Goal: Task Accomplishment & Management: Use online tool/utility

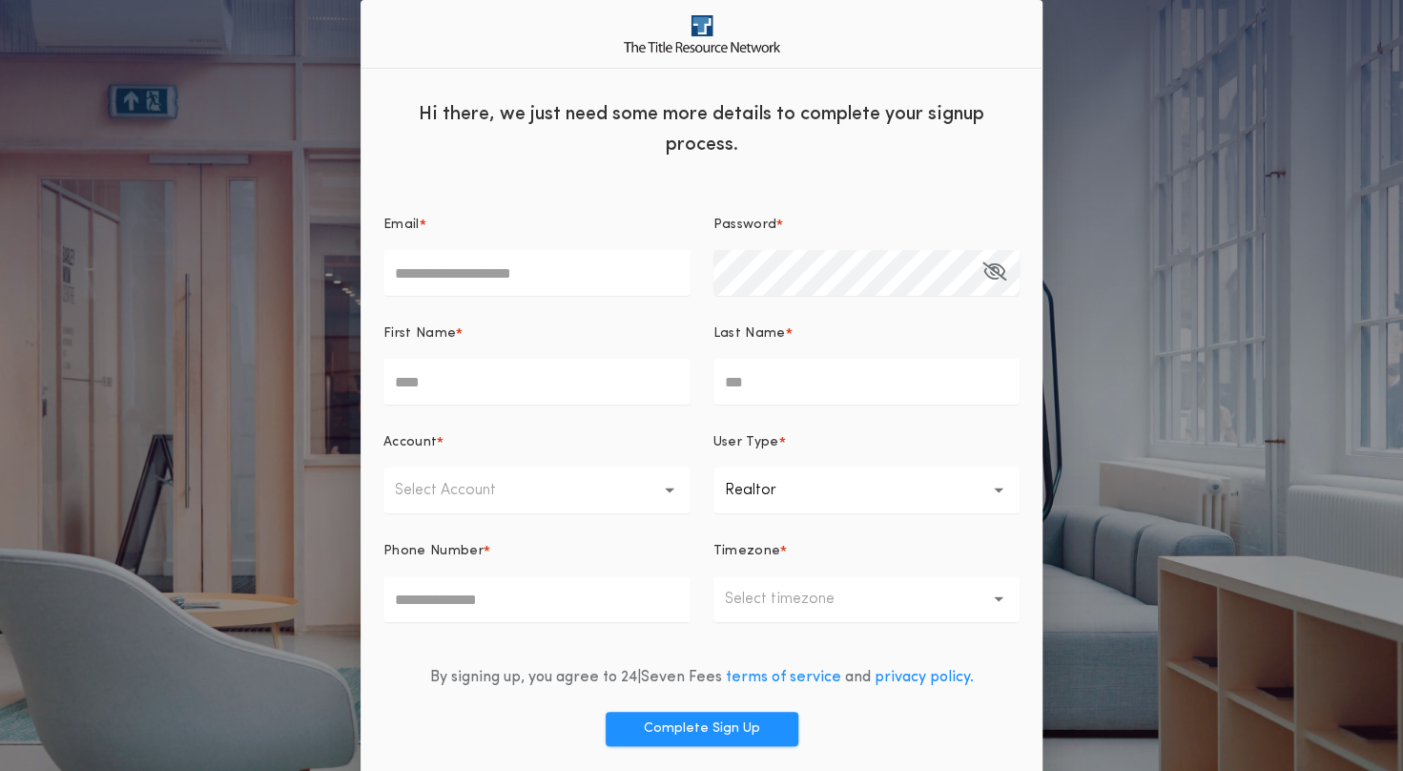
scroll to position [67, 0]
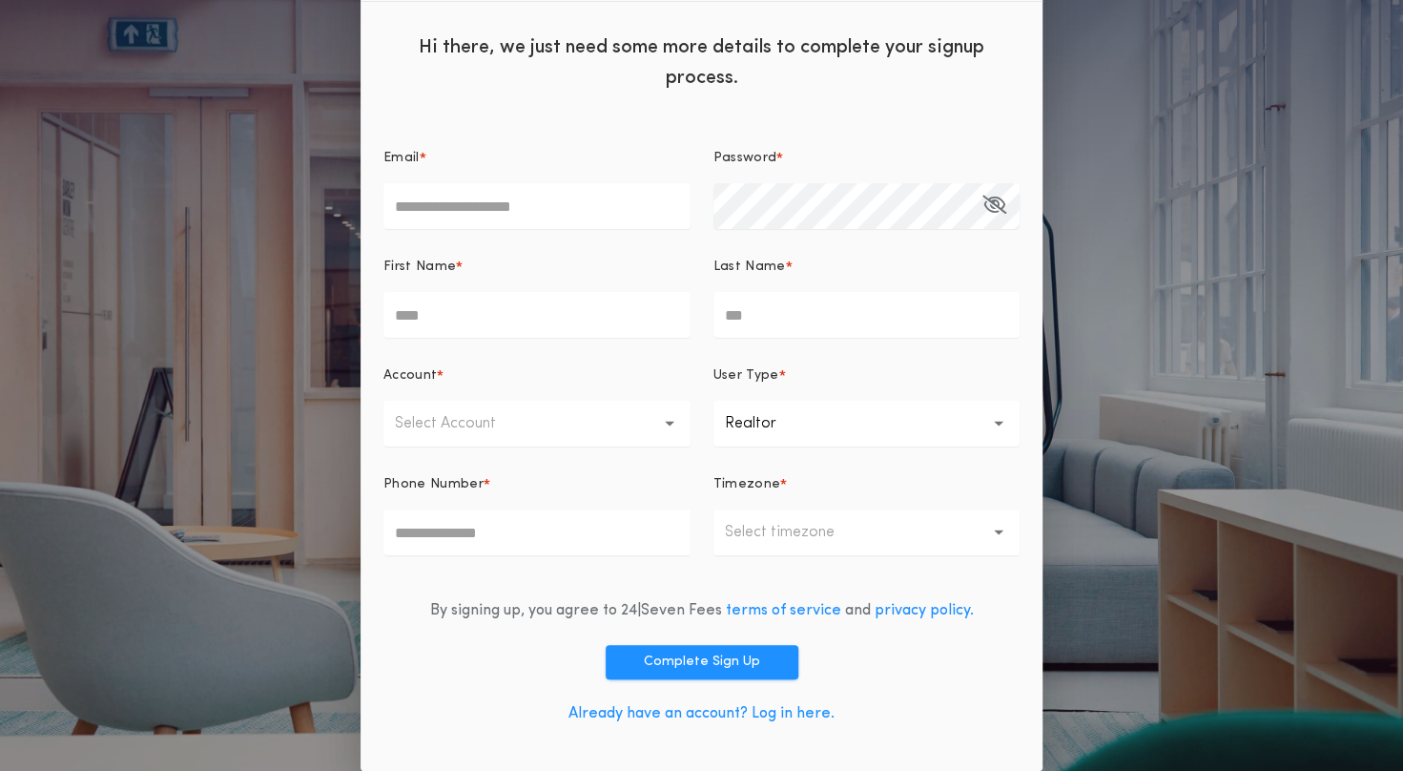
click at [787, 706] on link "Already have an account? Log in here." at bounding box center [702, 713] width 266 height 15
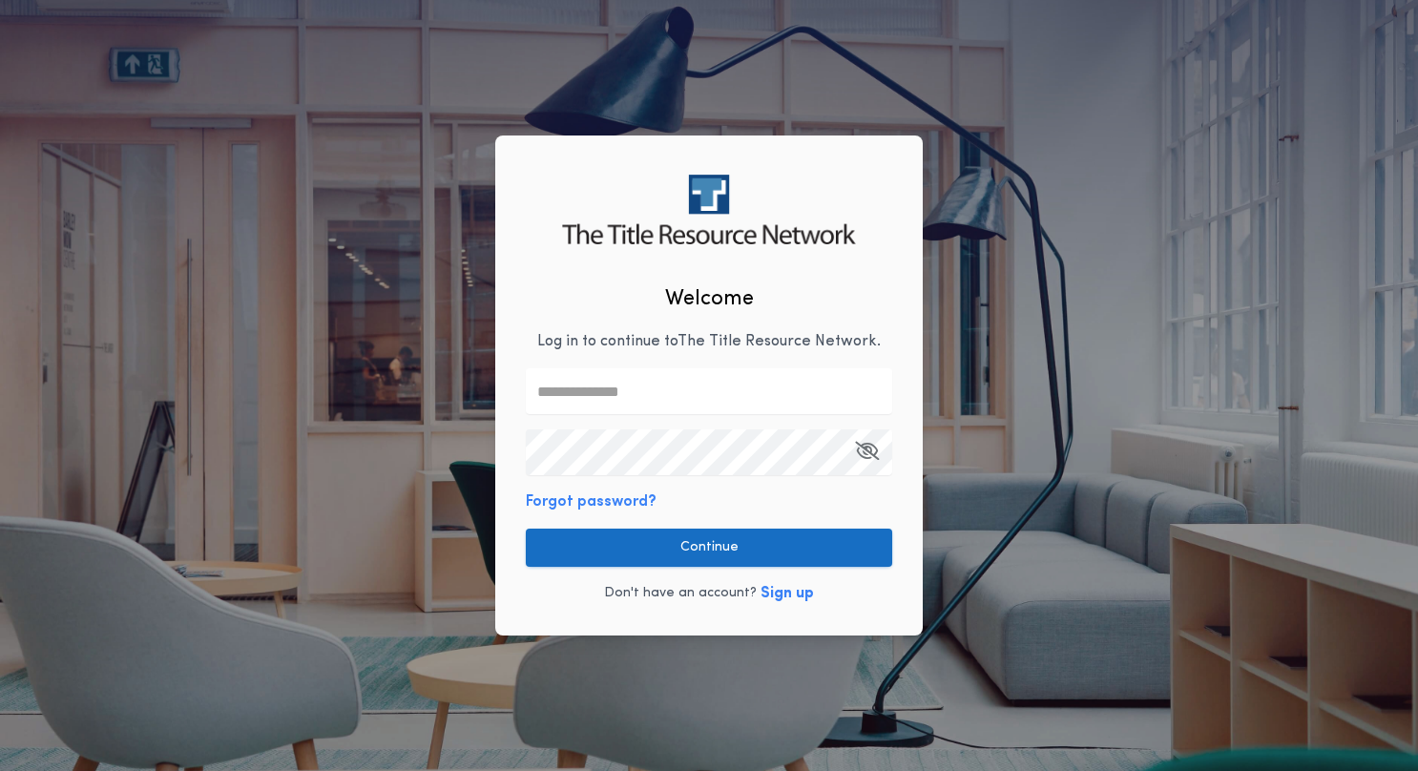
type input "**********"
click at [687, 540] on button "Continue" at bounding box center [709, 548] width 366 height 38
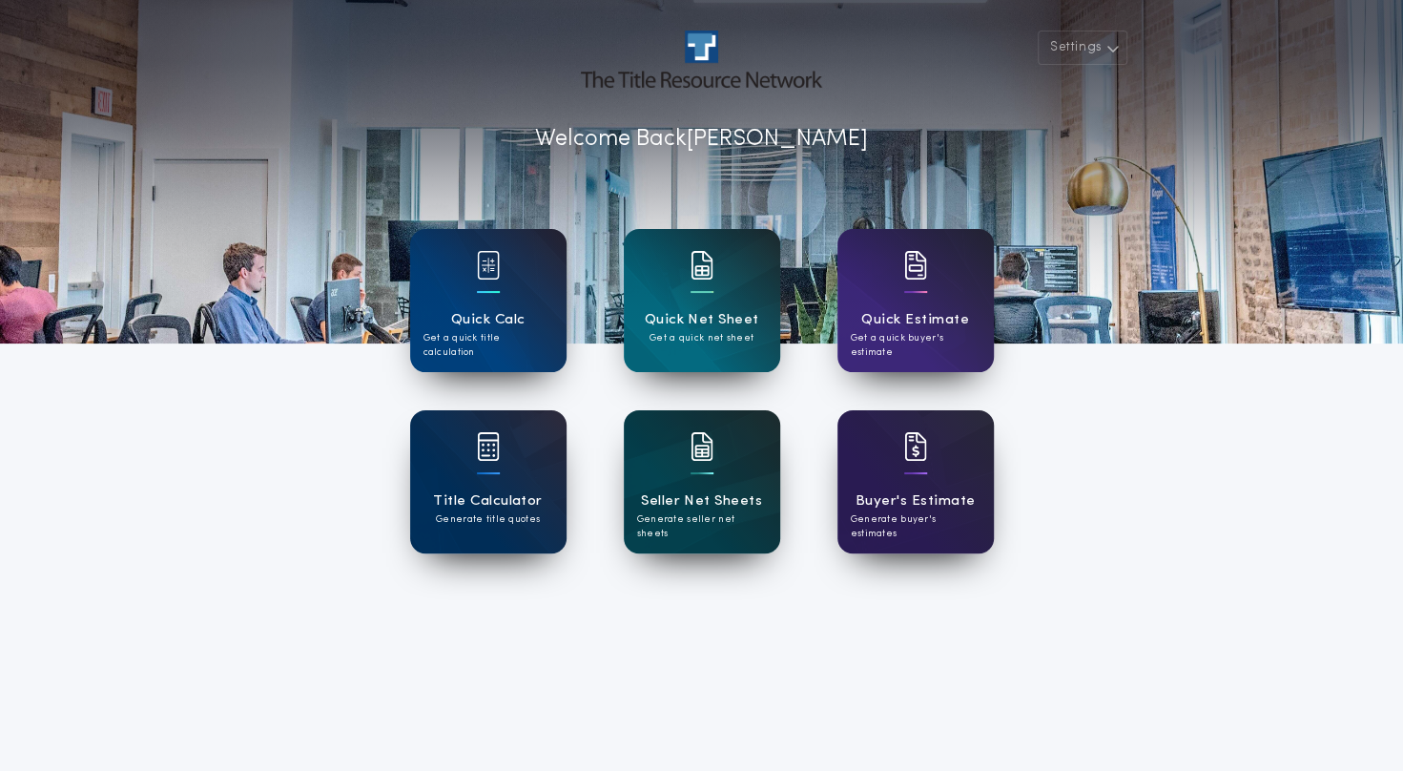
click at [716, 492] on h1 "Seller Net Sheets" at bounding box center [701, 501] width 121 height 22
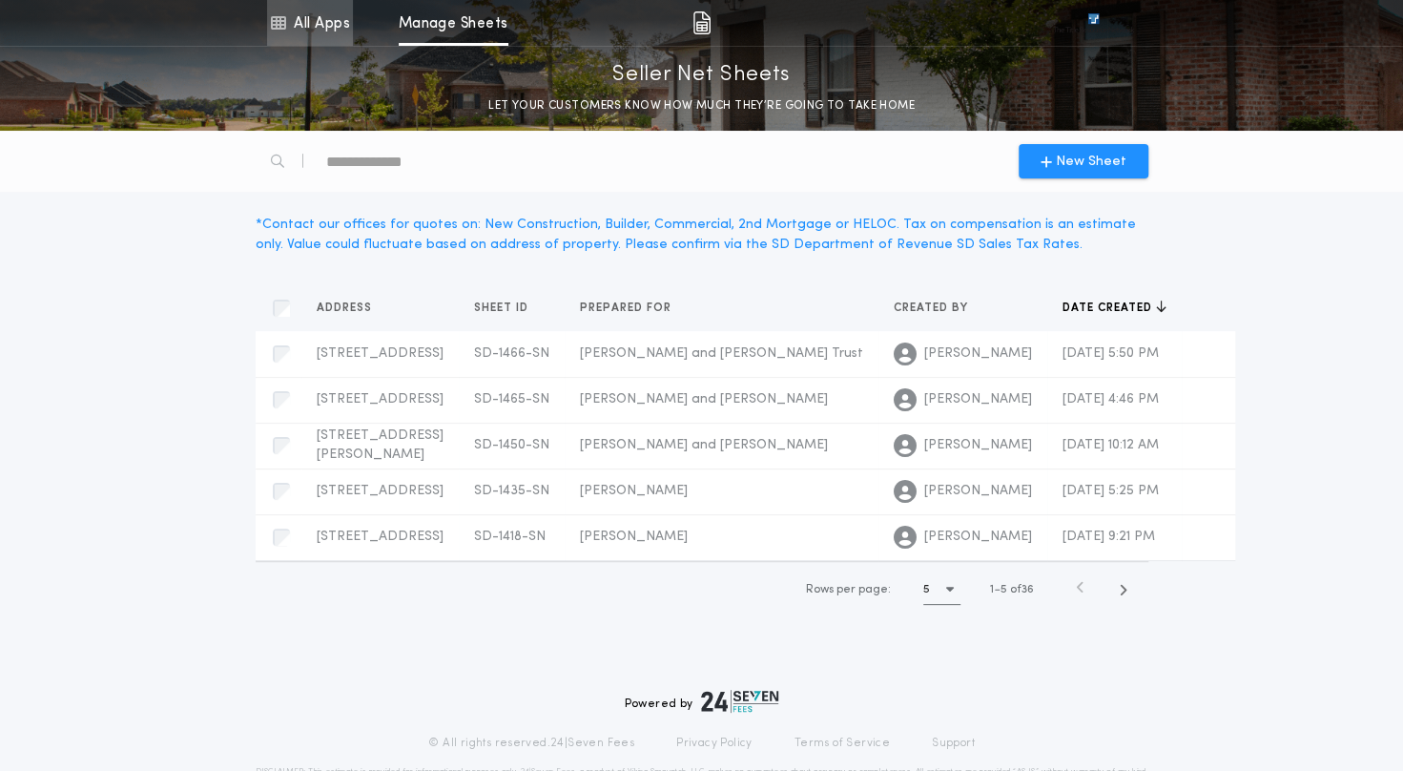
click at [319, 27] on link "All Apps" at bounding box center [310, 23] width 86 height 46
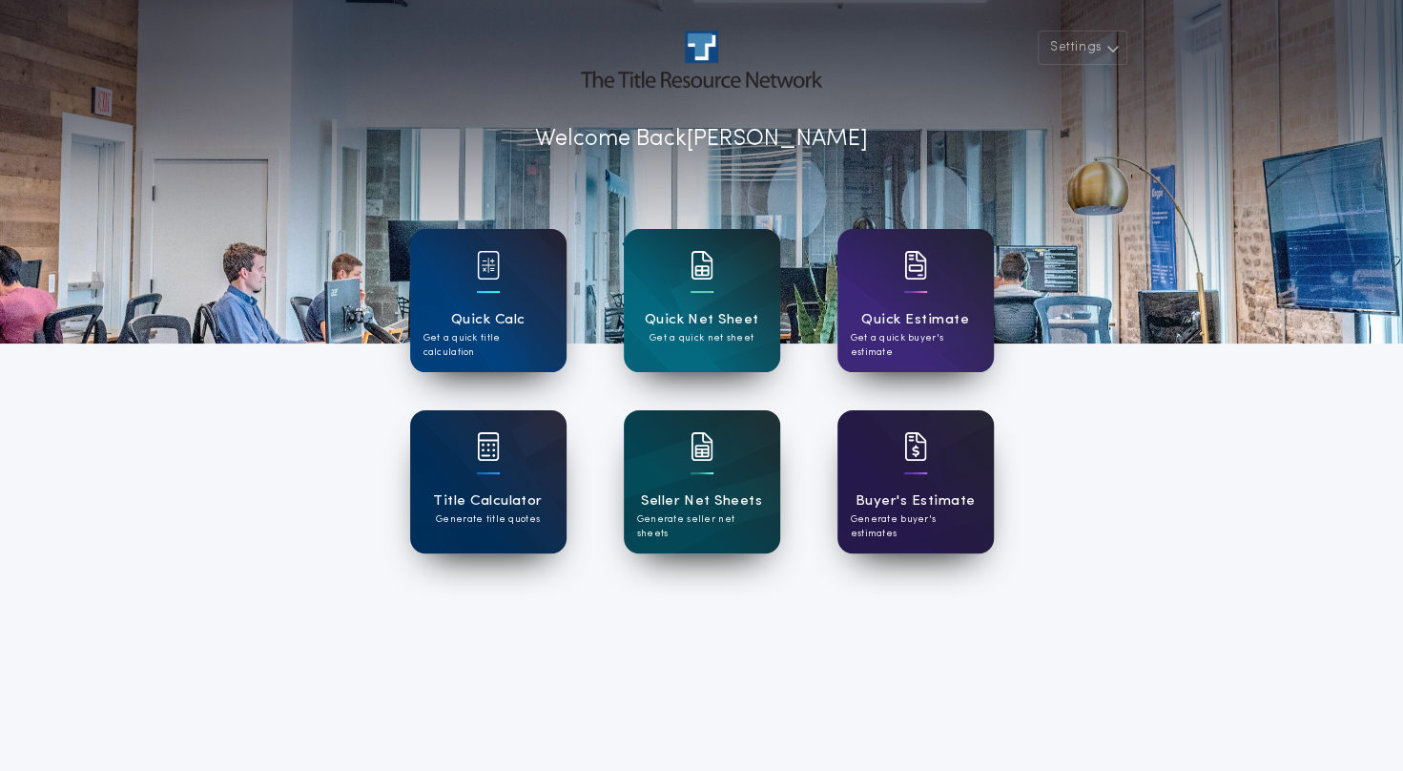
click at [971, 485] on div "Buyer's Estimate Generate buyer's estimates" at bounding box center [916, 481] width 156 height 143
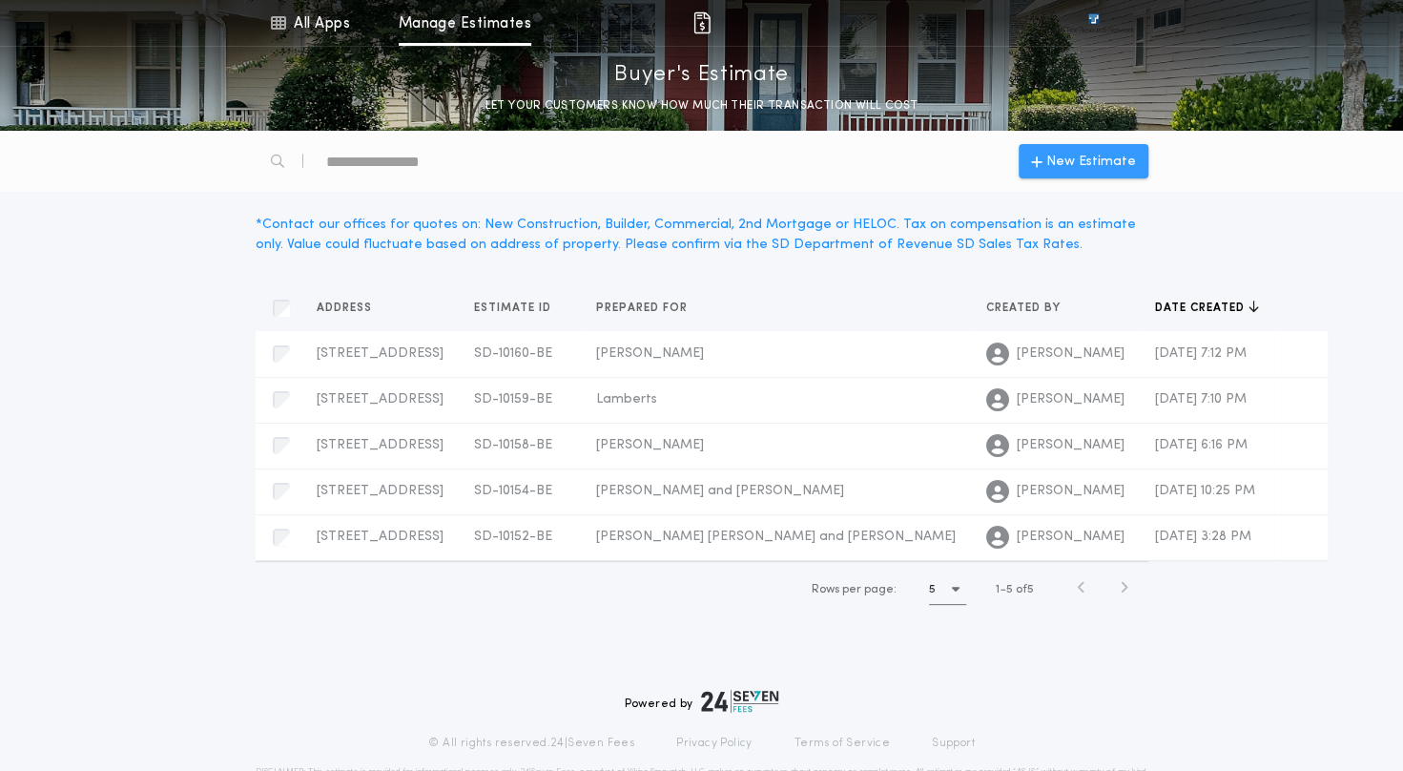
click at [1074, 157] on span "New Estimate" at bounding box center [1092, 162] width 90 height 20
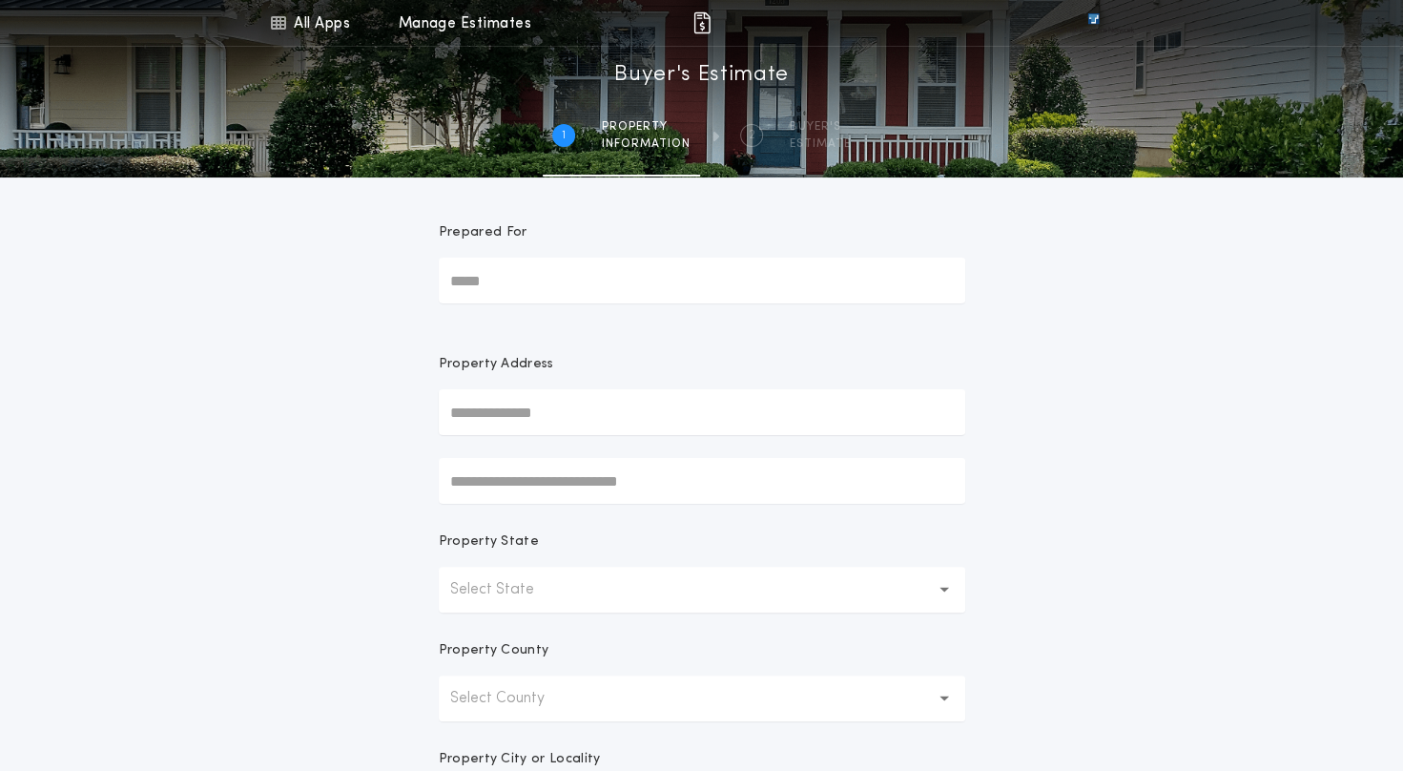
click at [566, 292] on input "Prepared For" at bounding box center [702, 281] width 527 height 46
click at [481, 405] on input "text" at bounding box center [702, 412] width 527 height 46
paste input "**********"
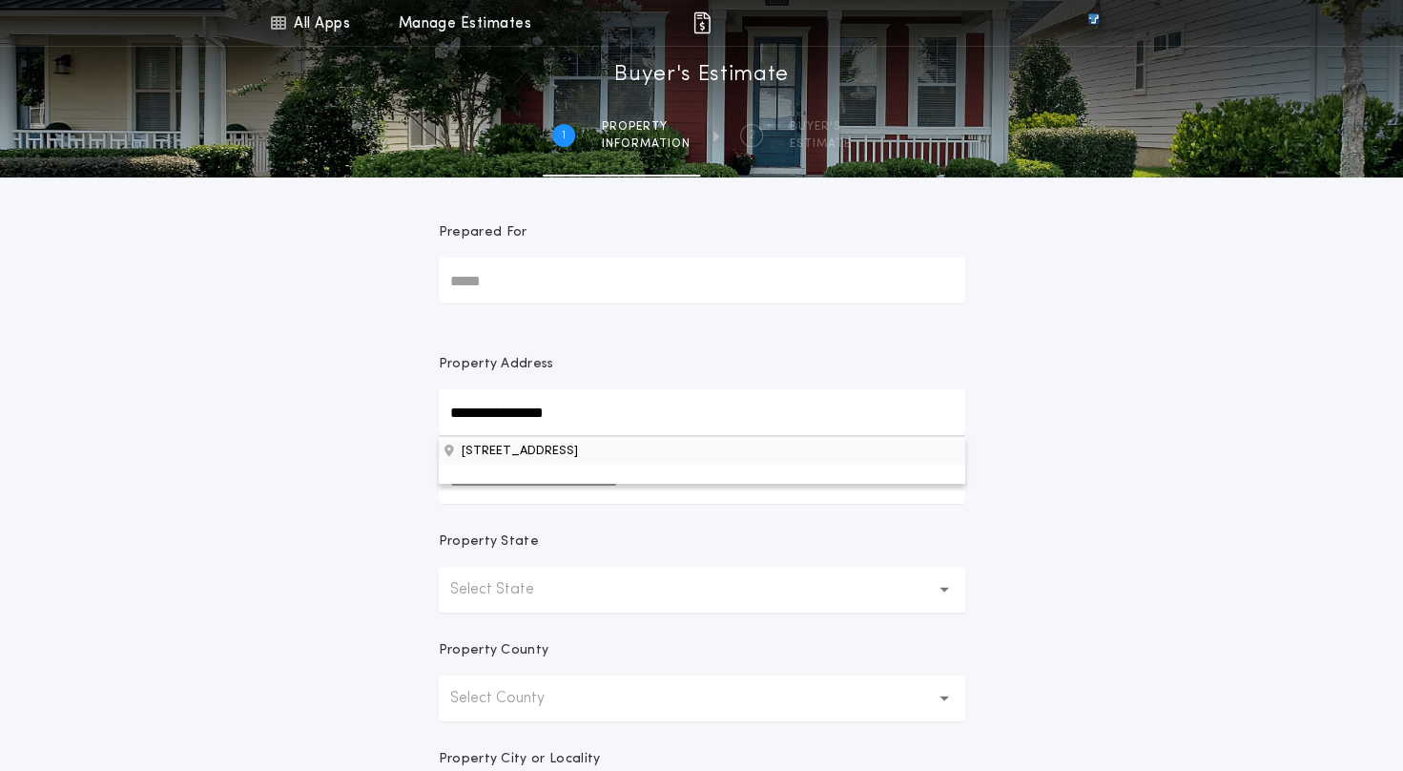
type input "**********"
click at [536, 455] on button "[STREET_ADDRESS]" at bounding box center [702, 450] width 527 height 29
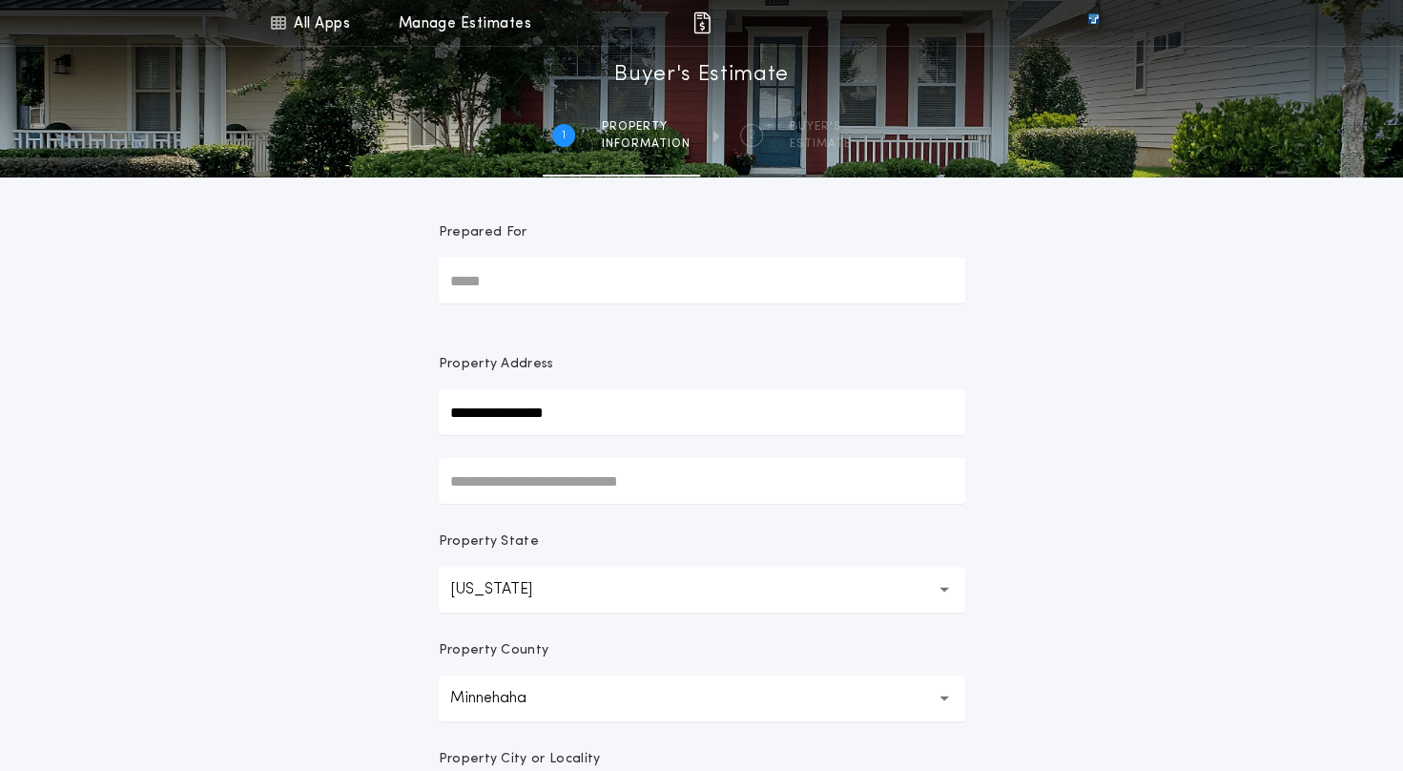
click at [559, 275] on input "Prepared For" at bounding box center [702, 281] width 527 height 46
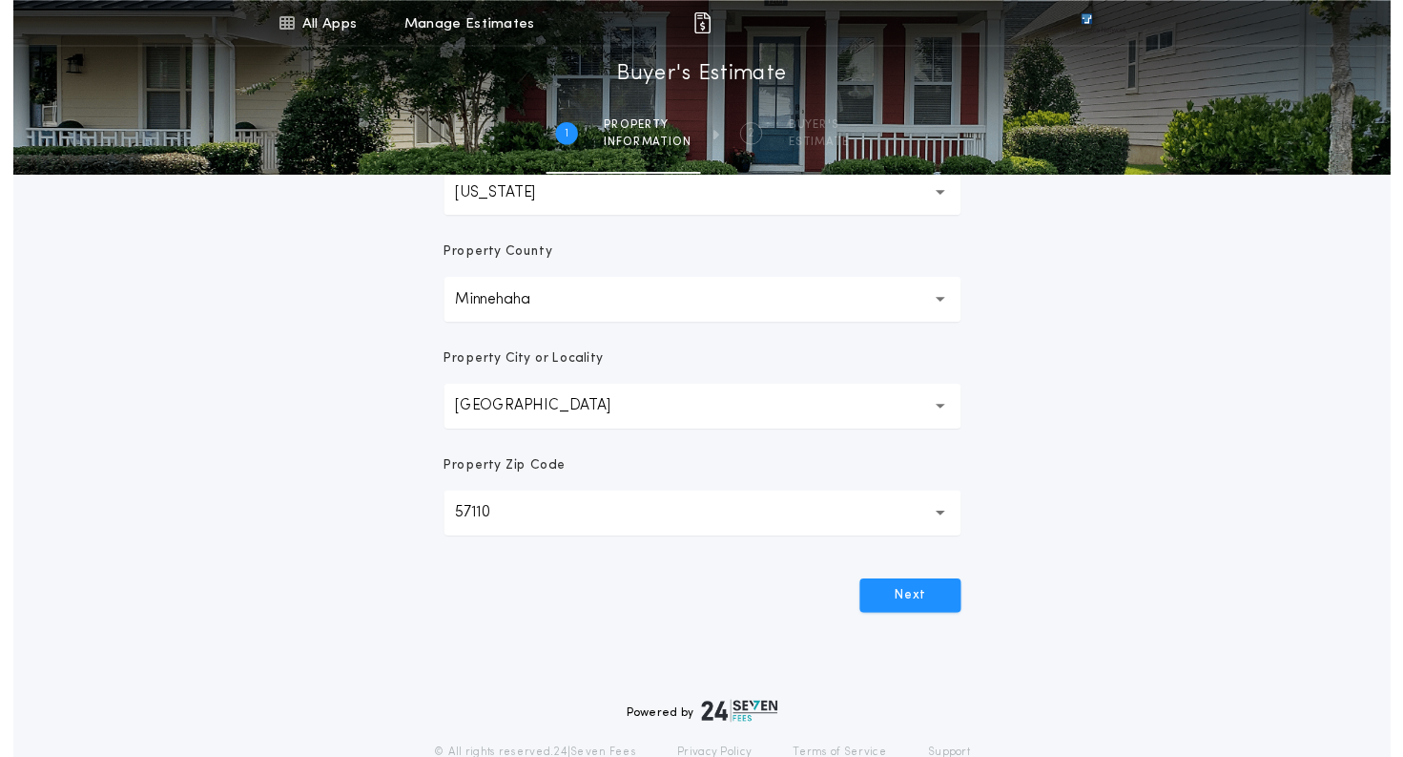
scroll to position [472, 0]
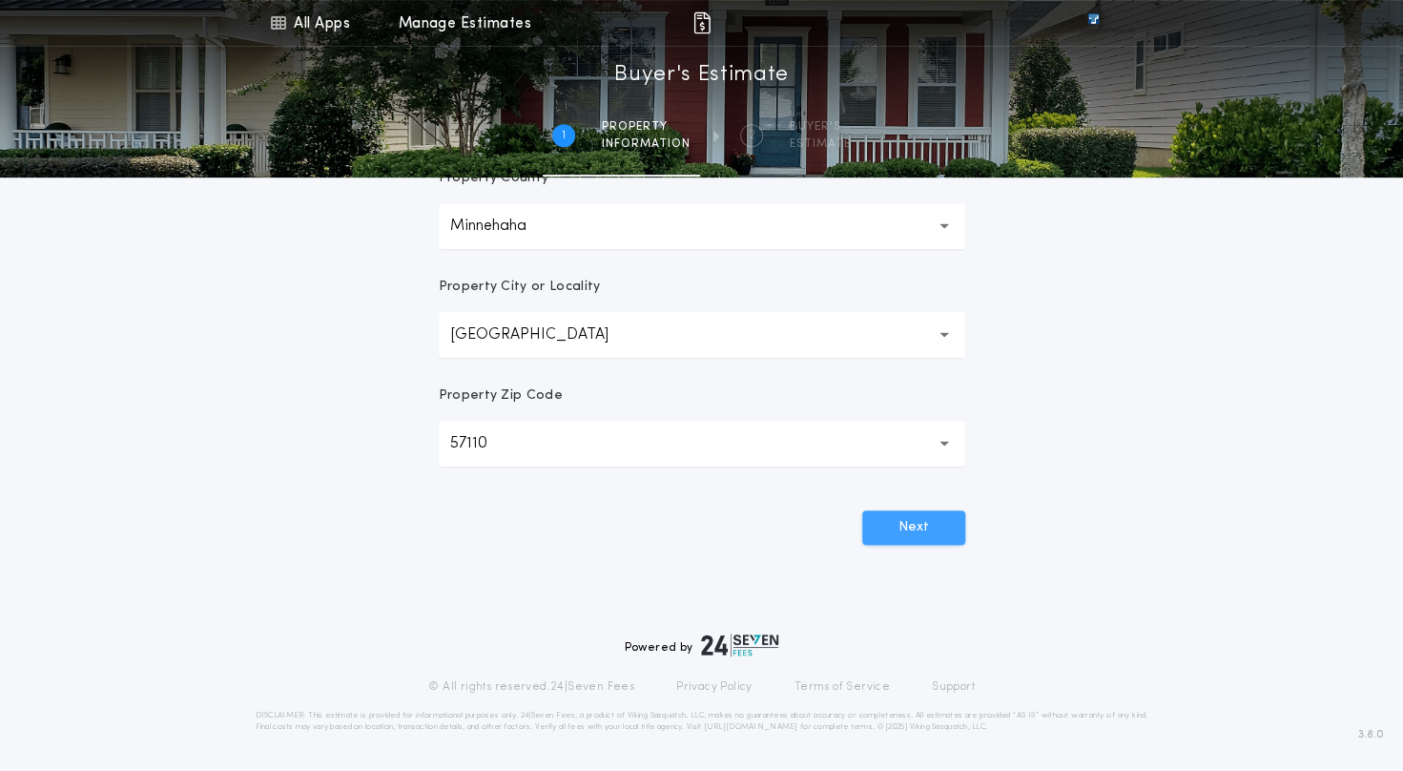
type input "**********"
click at [917, 526] on button "Next" at bounding box center [913, 527] width 103 height 34
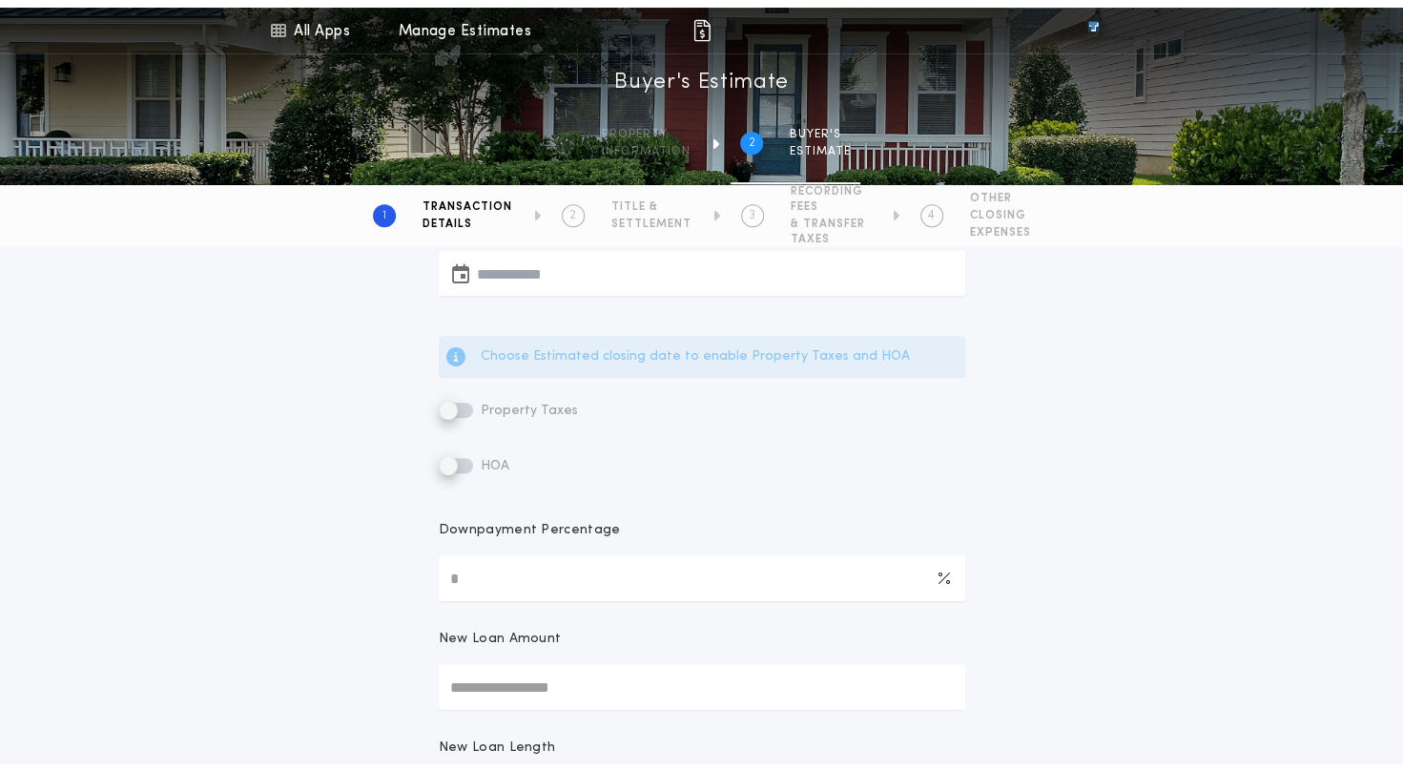
scroll to position [0, 0]
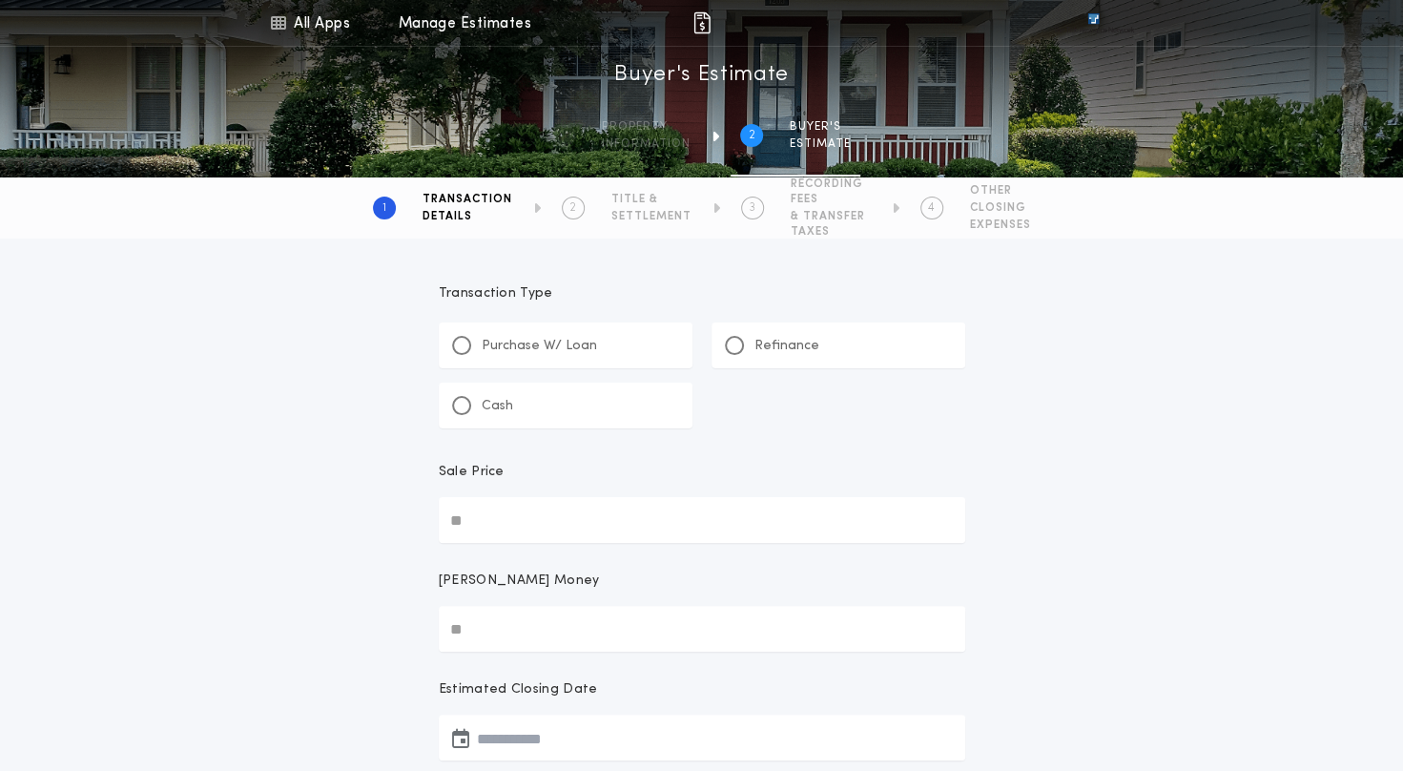
click at [548, 344] on p "Purchase W/ Loan" at bounding box center [539, 346] width 115 height 19
type input "*"
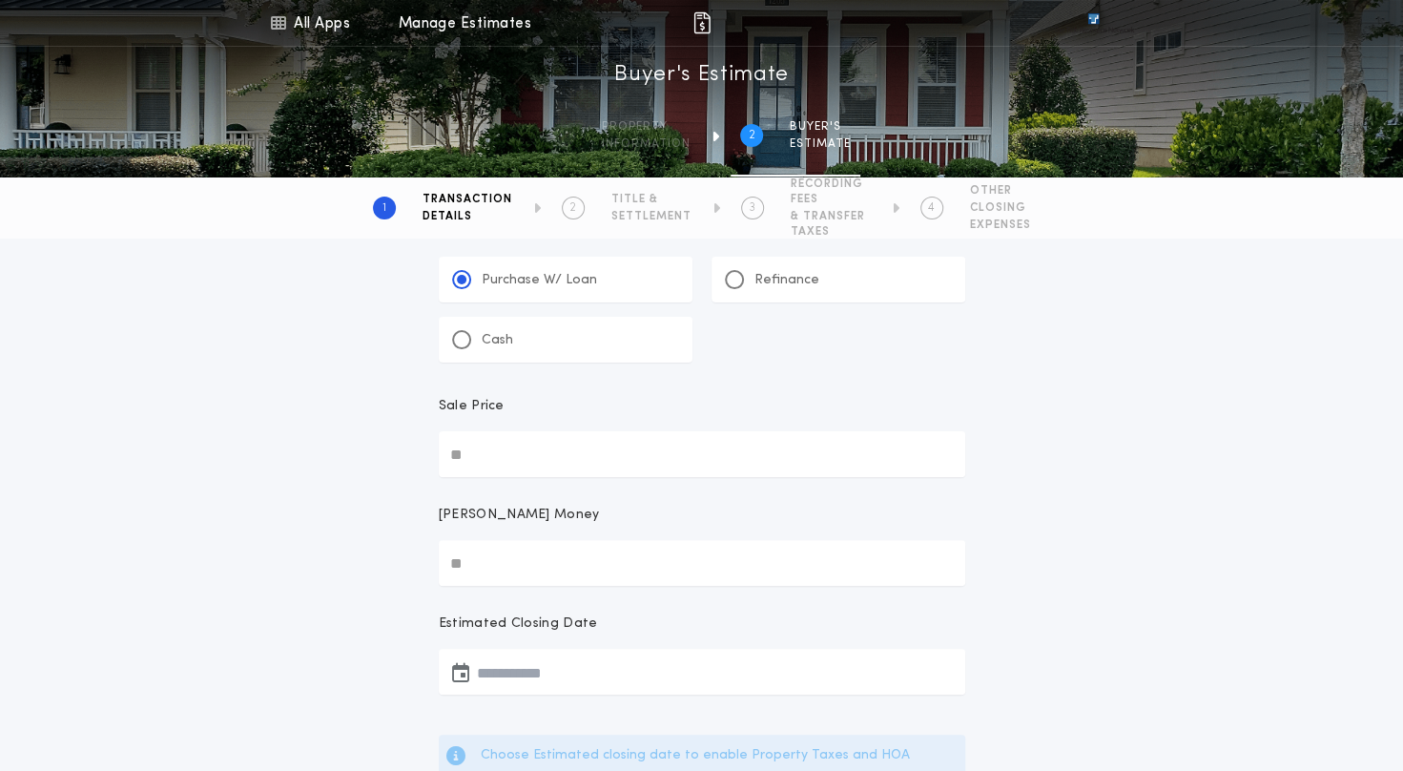
scroll to position [95, 0]
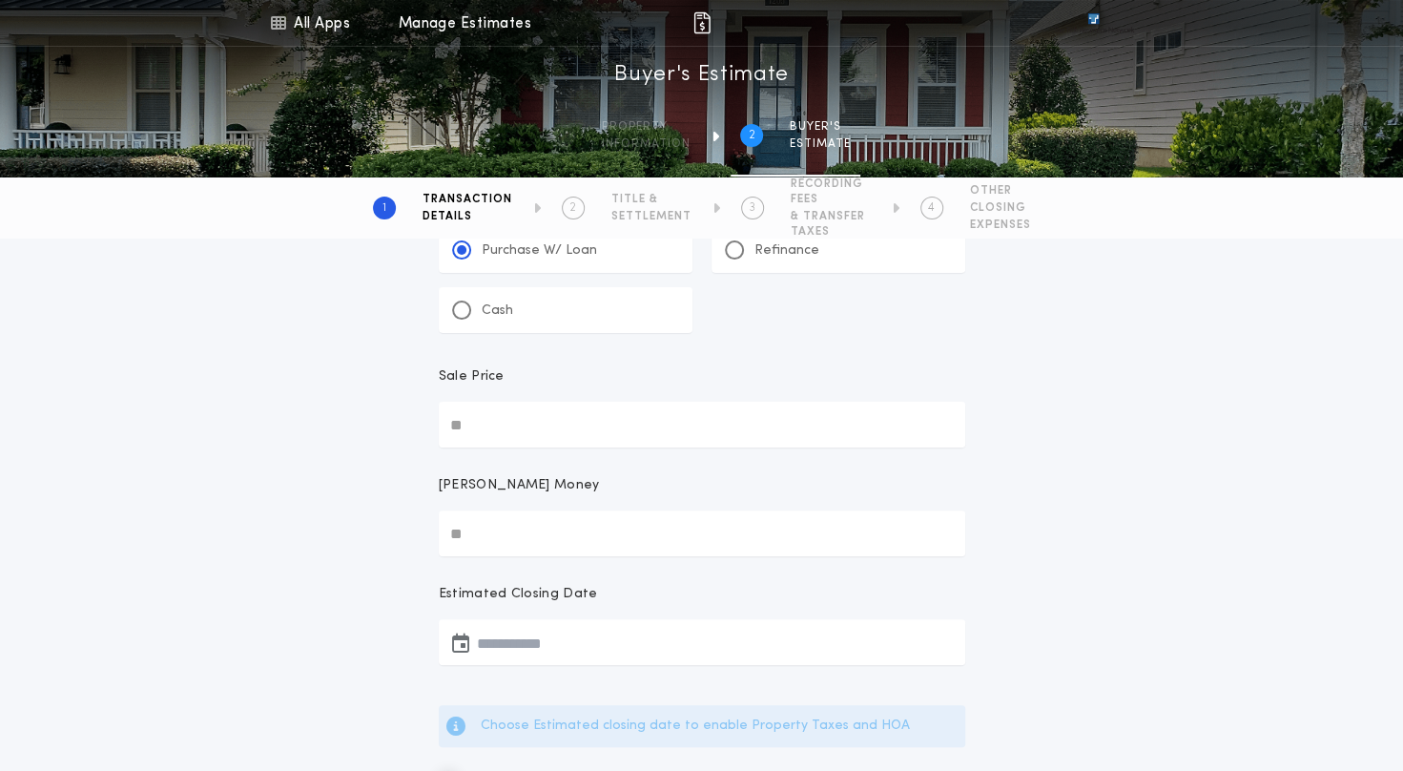
click at [567, 424] on input "Sale Price" at bounding box center [702, 425] width 527 height 46
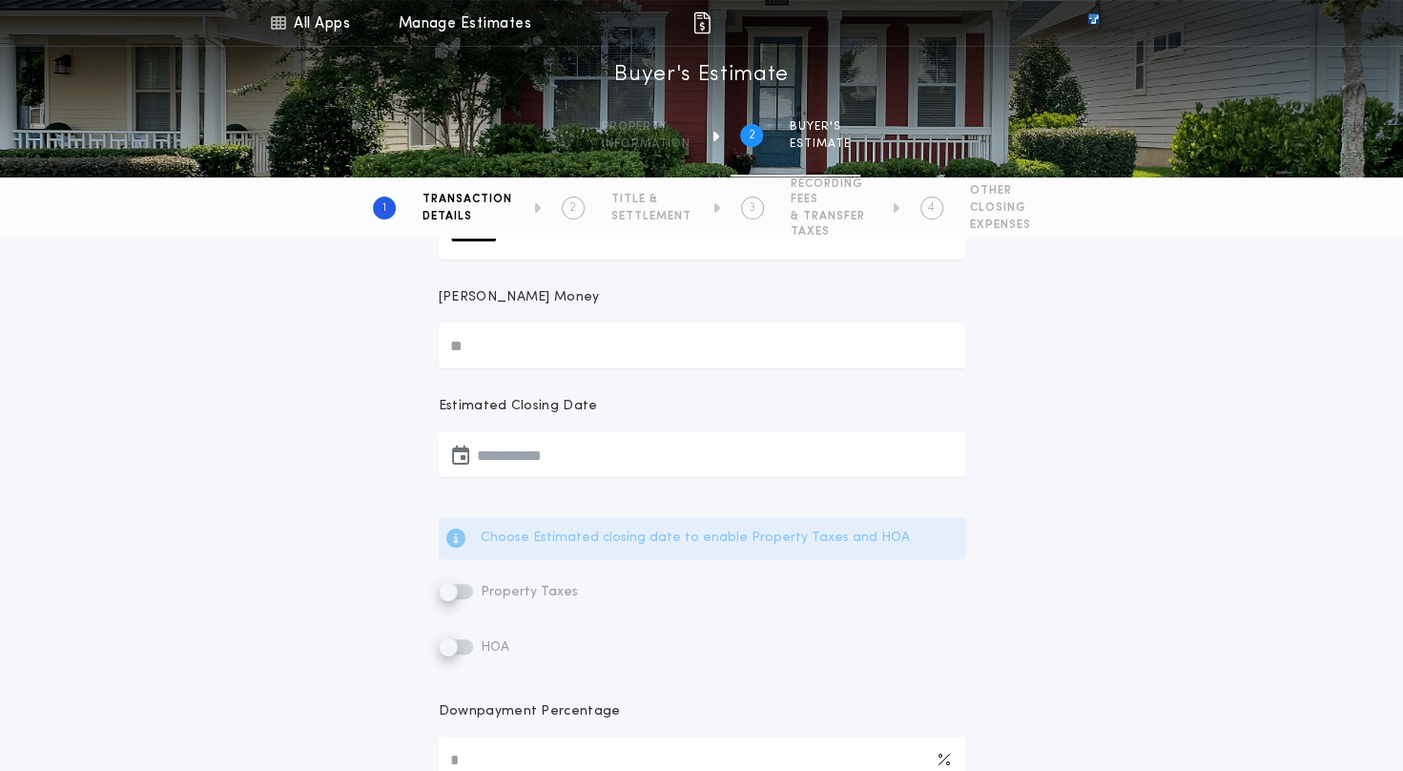
scroll to position [286, 0]
type input "********"
click at [561, 338] on input "[PERSON_NAME] Money" at bounding box center [702, 343] width 527 height 46
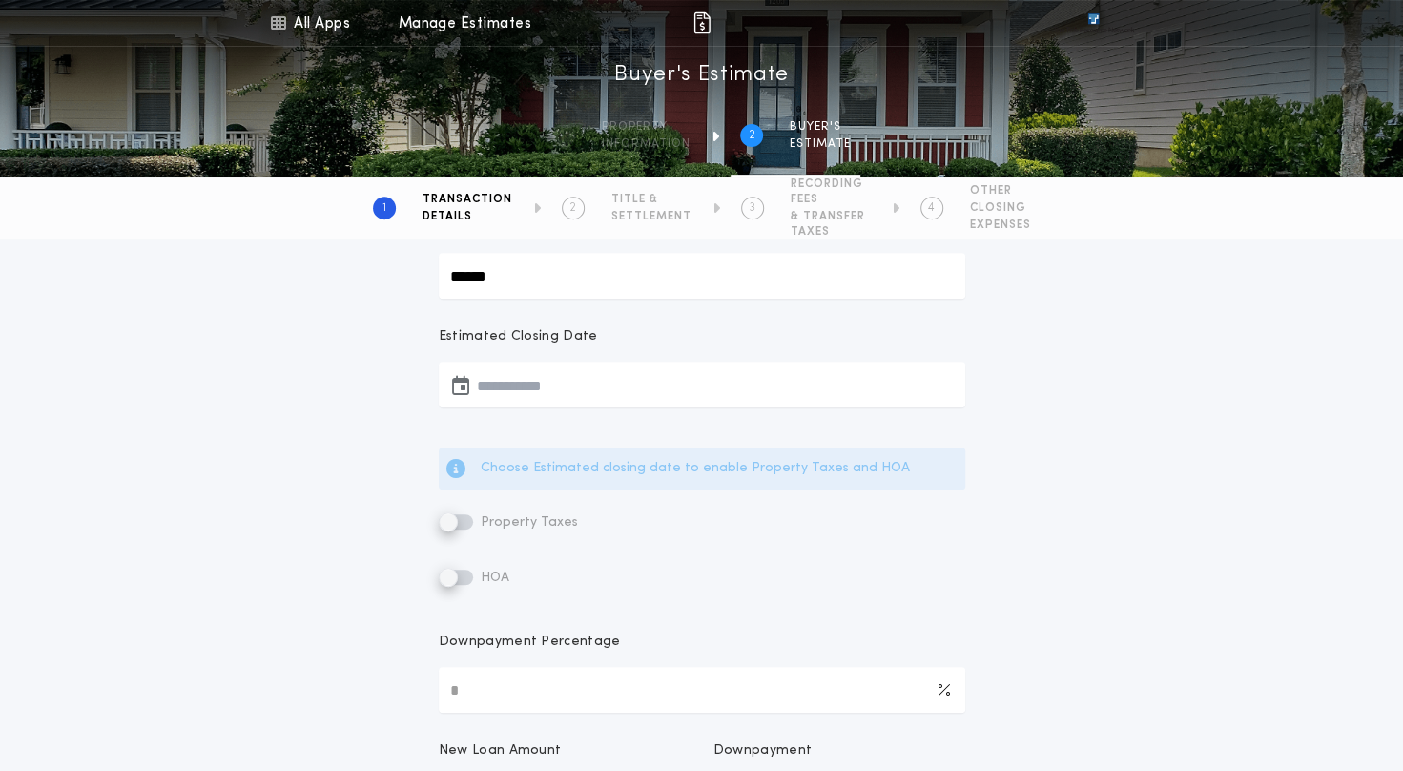
scroll to position [382, 0]
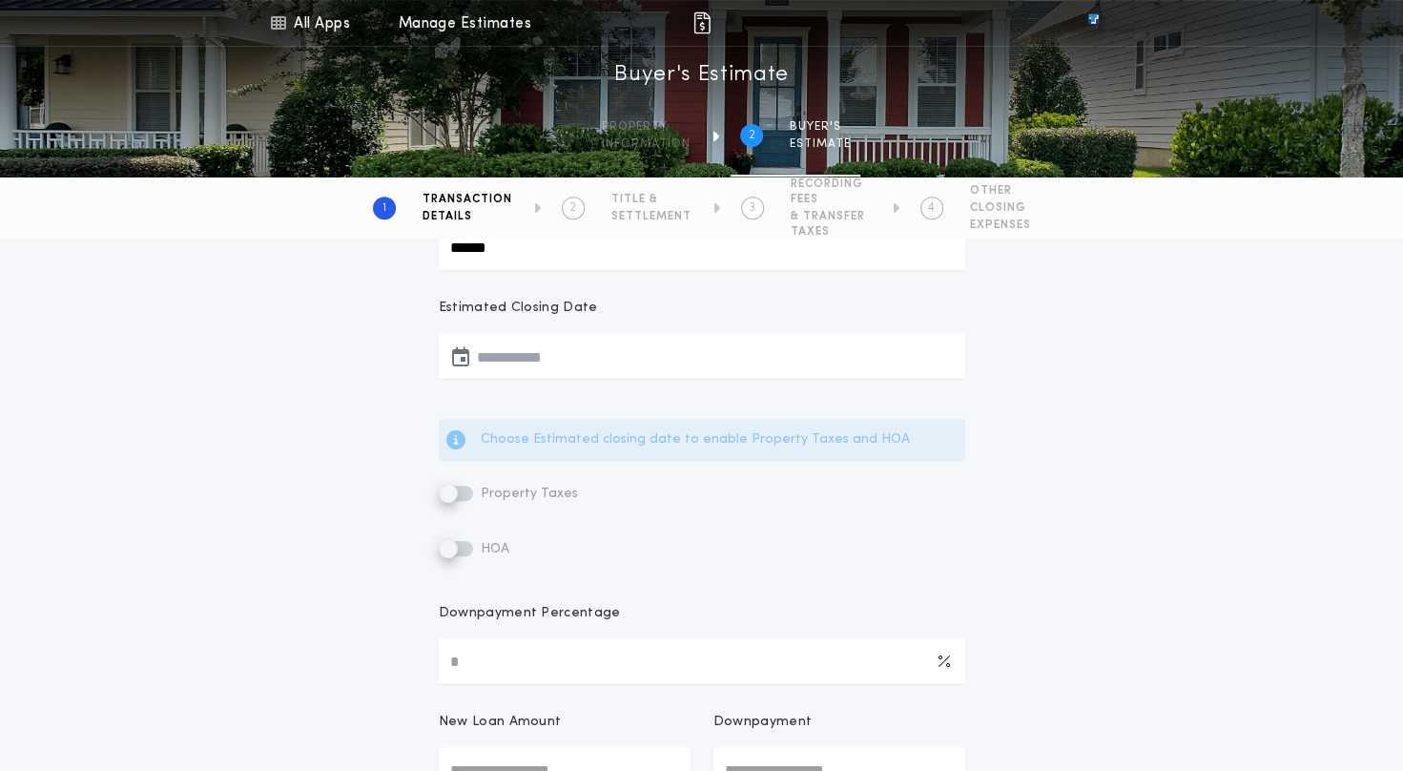
type input "******"
click at [561, 361] on button "button" at bounding box center [702, 356] width 527 height 46
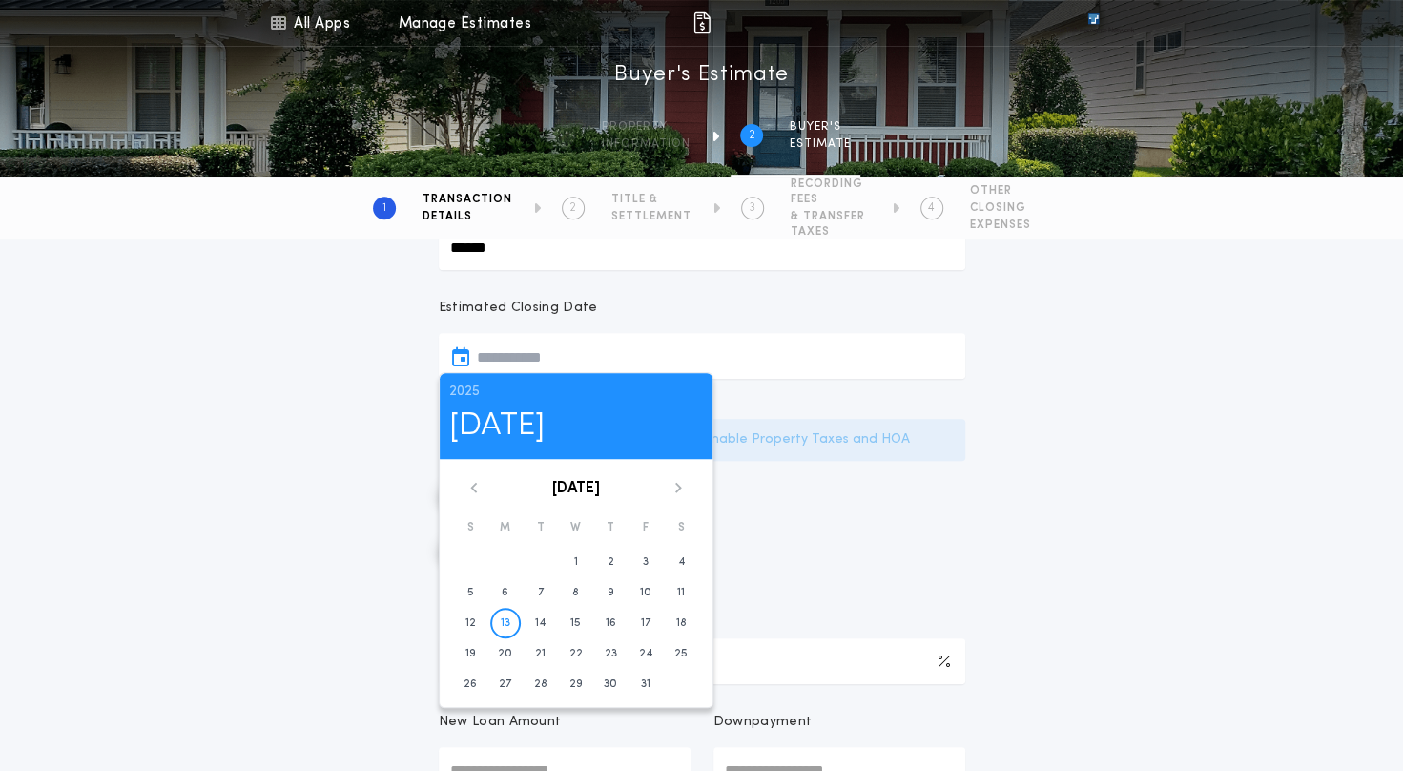
click at [680, 476] on div "2025 Mon, Oct [DATE] S M T W T F S 1 2 3 4 5 6 7 8 9 10 11 12 13 14 15 16 17 18…" at bounding box center [576, 540] width 275 height 336
click at [675, 488] on icon at bounding box center [678, 487] width 11 height 11
click at [513, 620] on button "10" at bounding box center [505, 623] width 31 height 31
type input "**********"
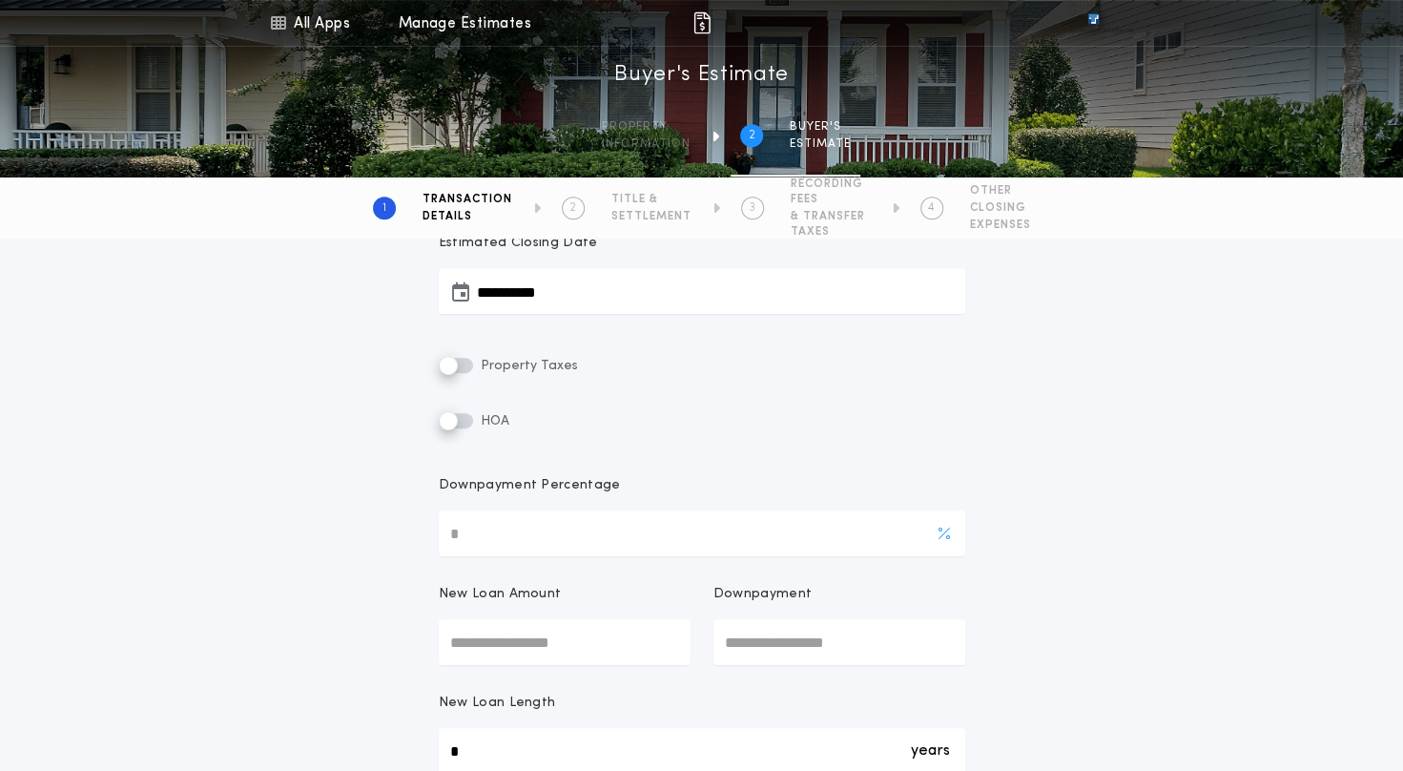
scroll to position [477, 0]
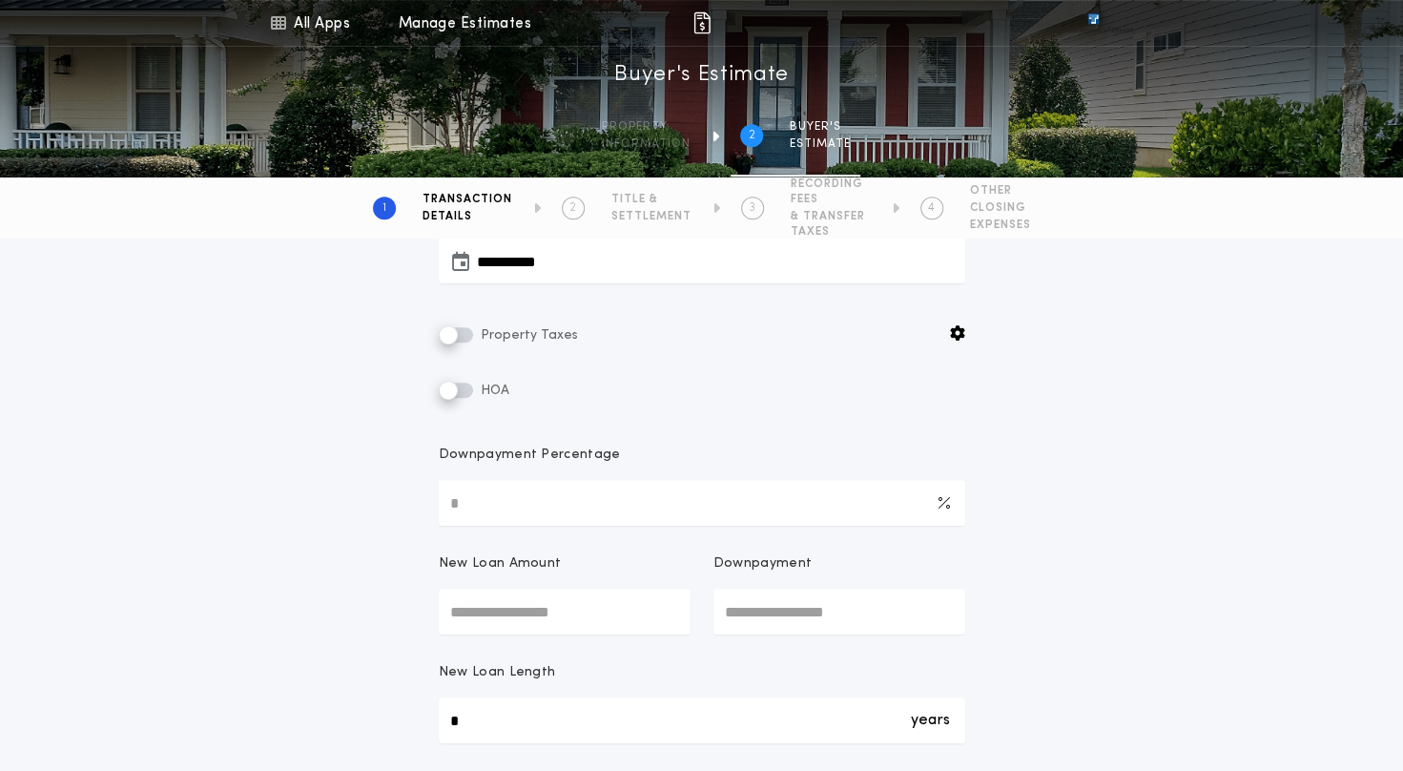
click at [955, 346] on div "Property Taxes HOA" at bounding box center [702, 362] width 527 height 78
click at [957, 334] on body "**********" at bounding box center [701, 400] width 1403 height 1754
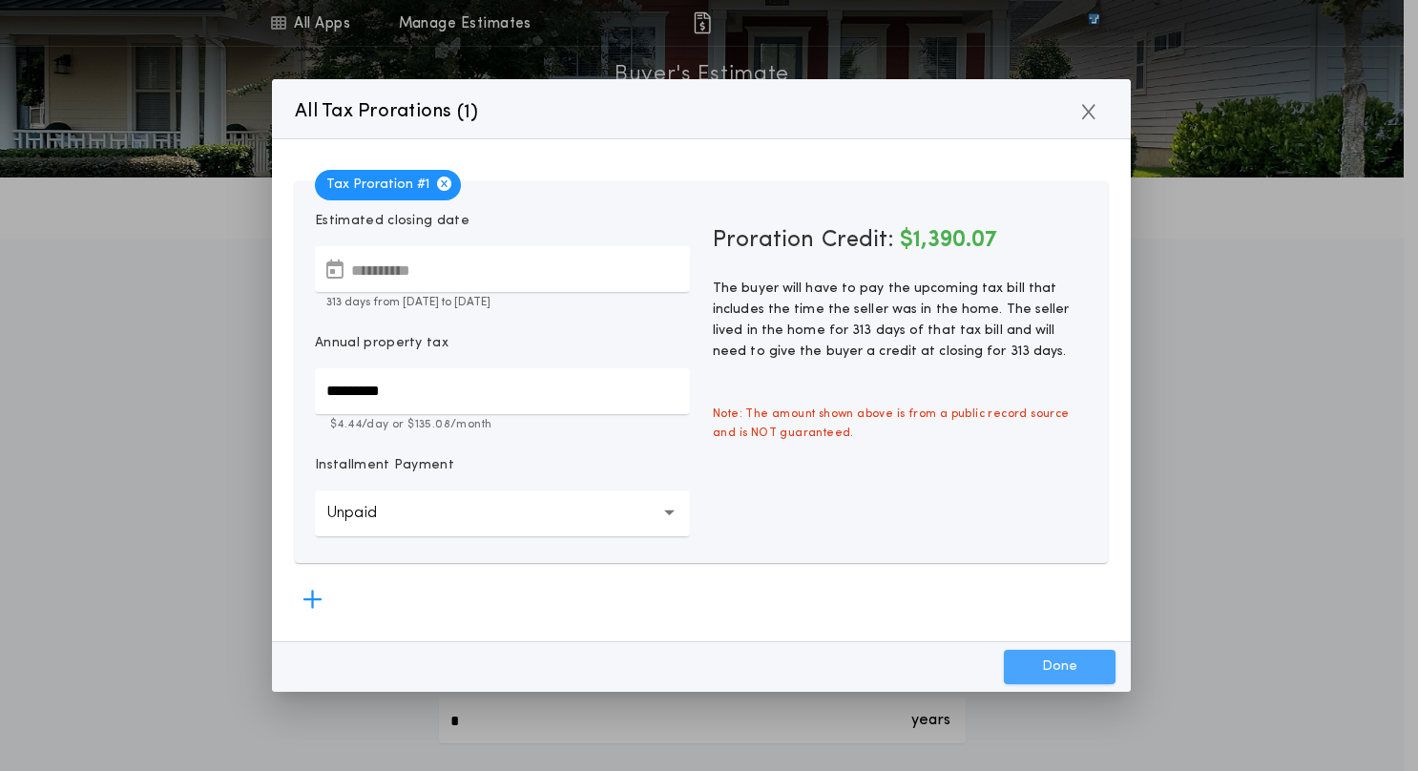
click at [1041, 662] on button "Done" at bounding box center [1060, 667] width 112 height 34
type input "*****"
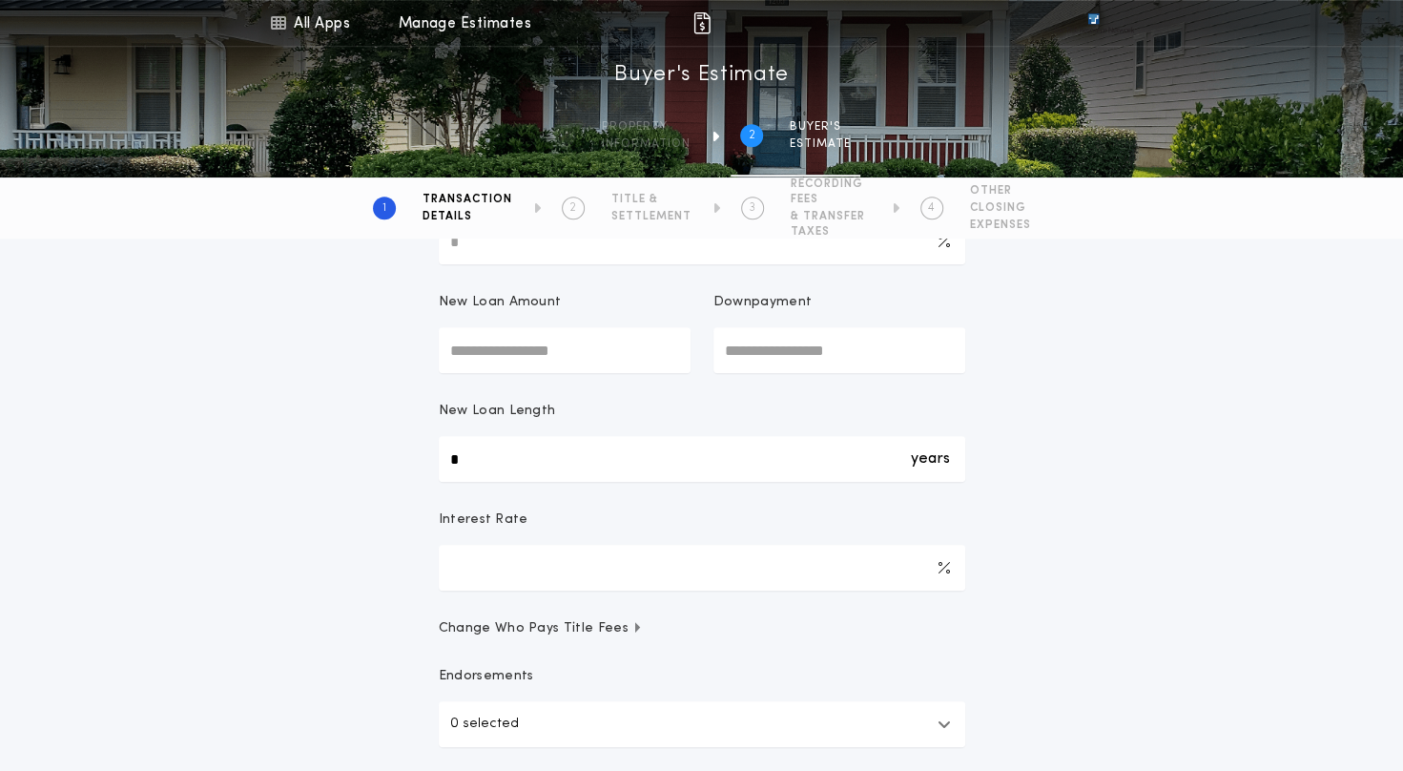
scroll to position [763, 0]
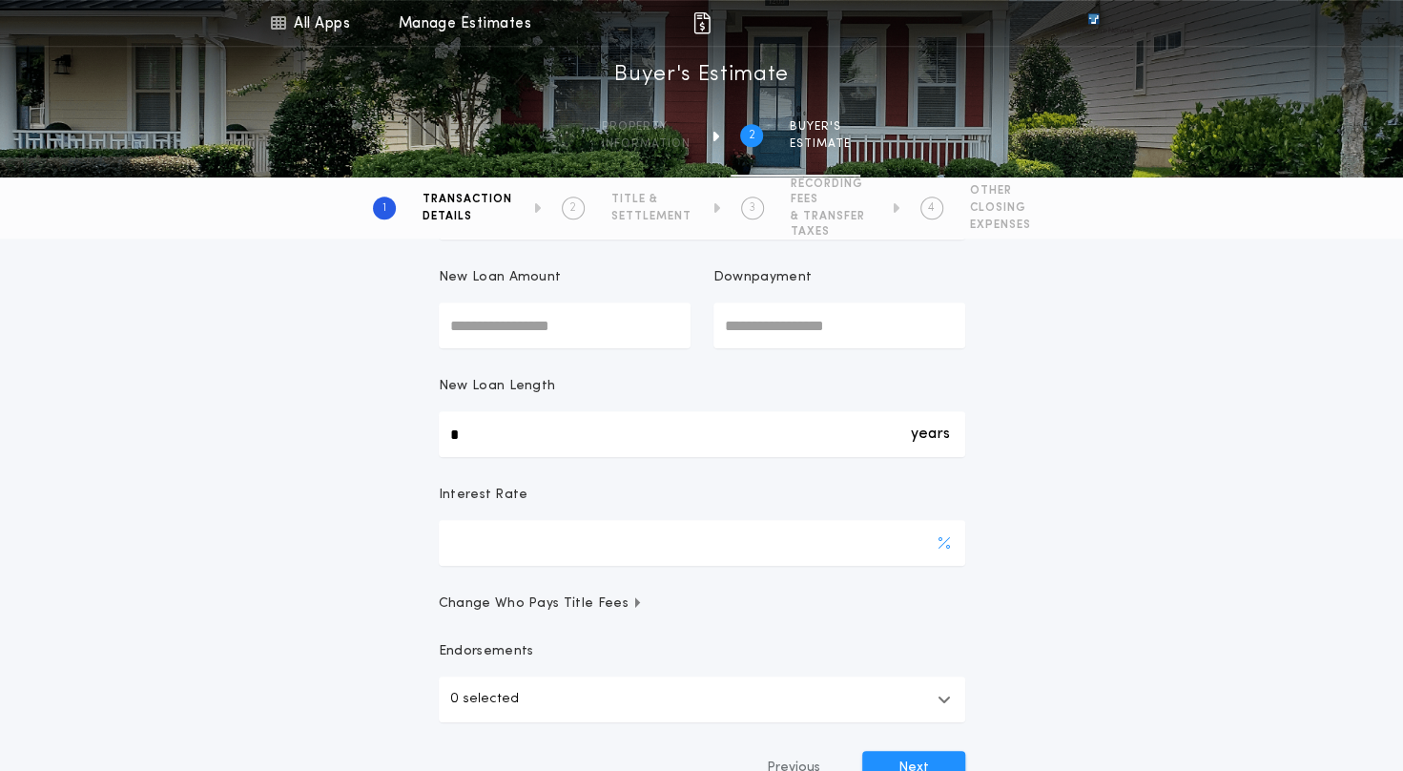
click at [552, 546] on input "*" at bounding box center [702, 543] width 527 height 46
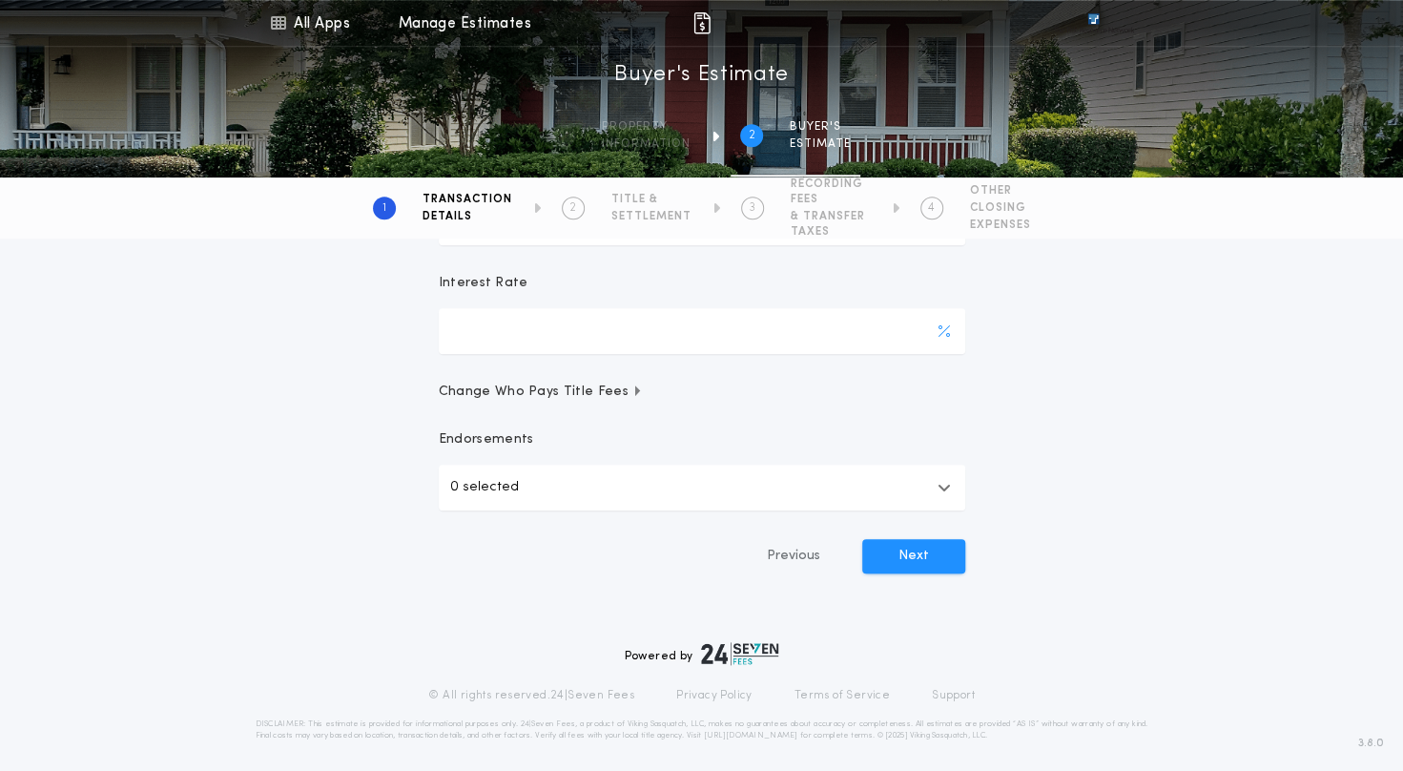
scroll to position [984, 0]
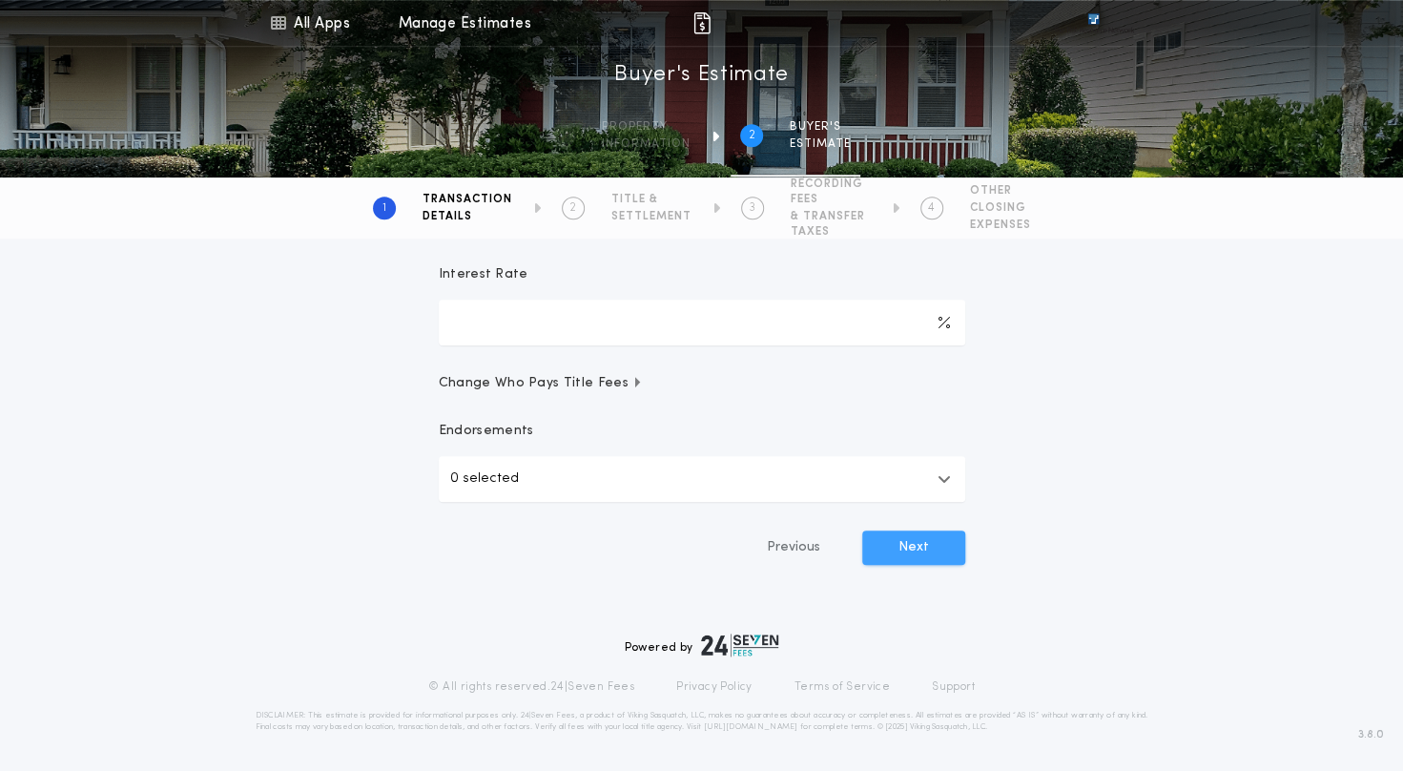
click at [878, 551] on button "Next" at bounding box center [913, 547] width 103 height 34
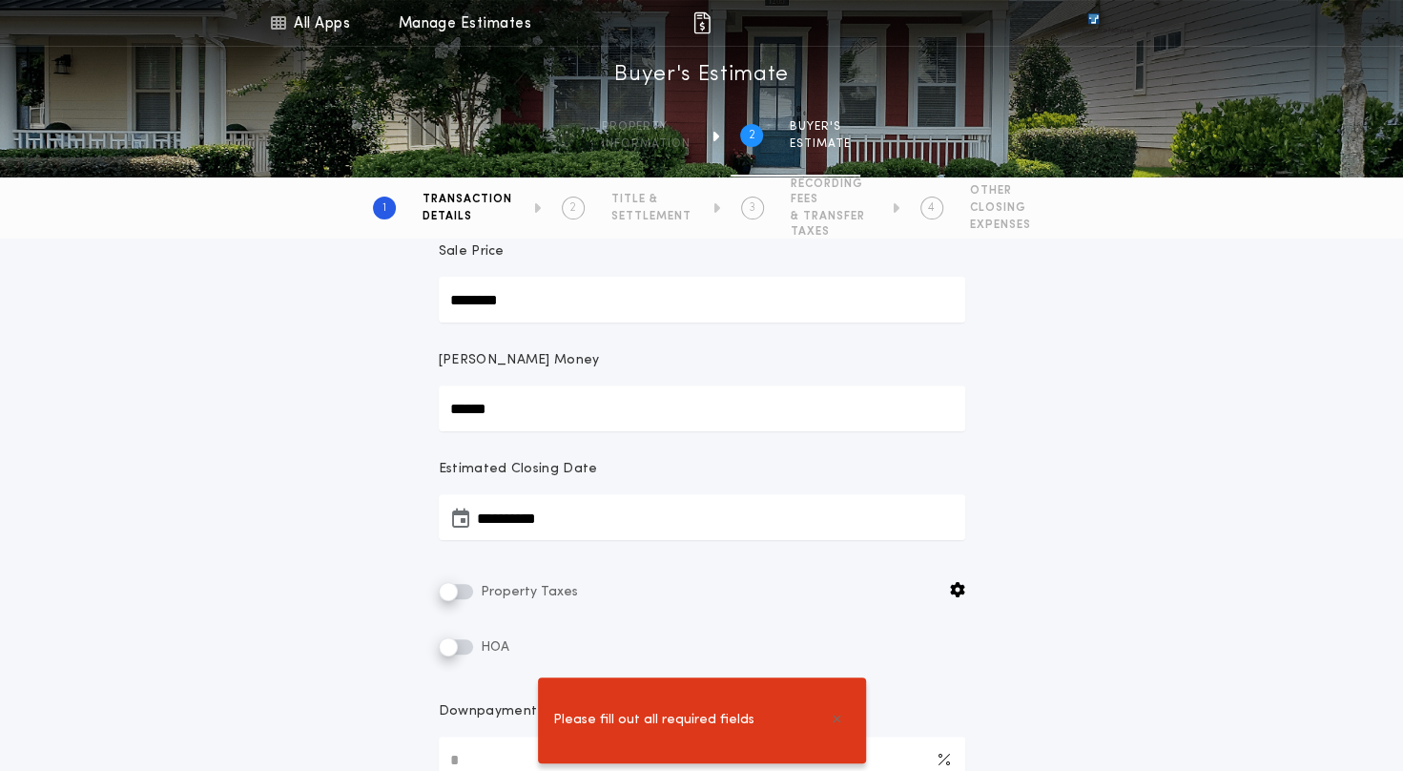
scroll to position [0, 0]
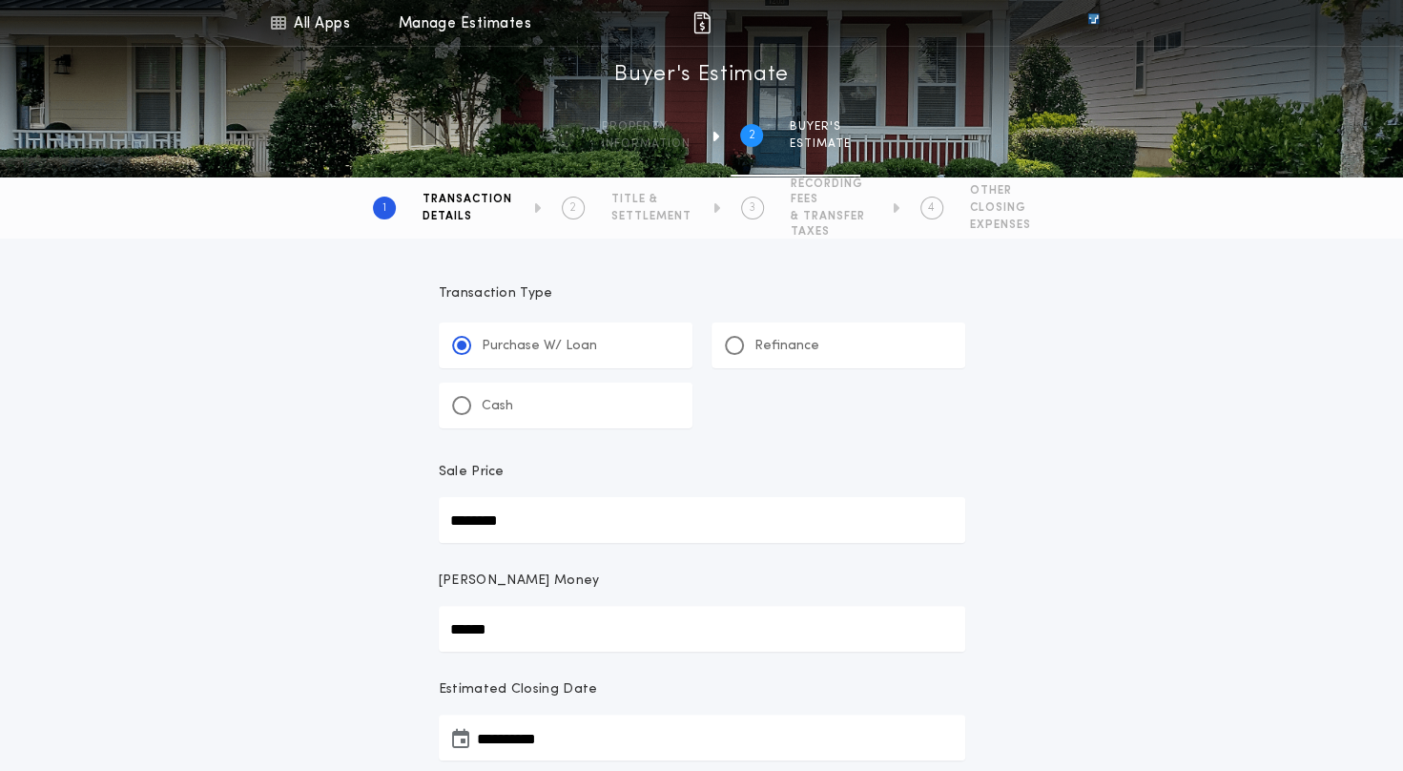
click at [523, 412] on div "Cash" at bounding box center [566, 406] width 254 height 46
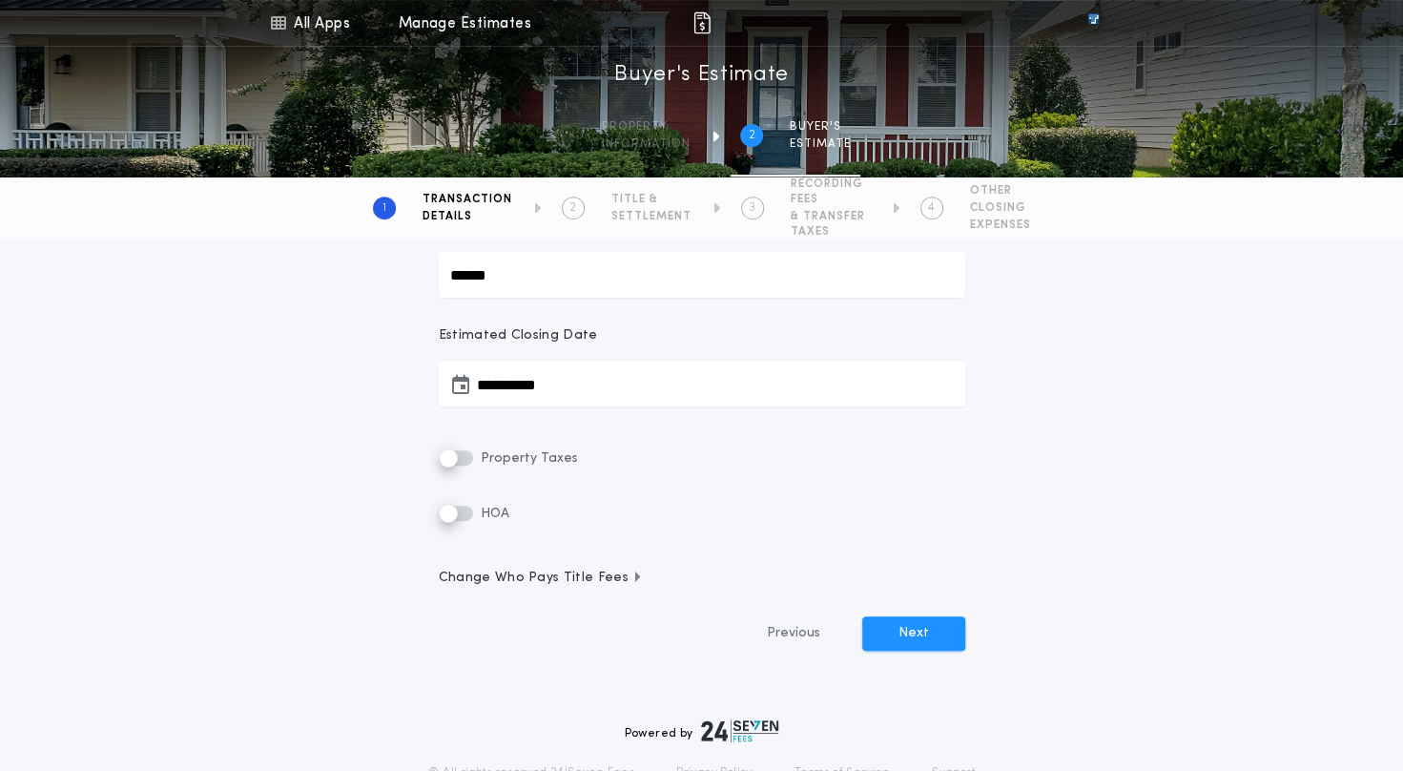
scroll to position [382, 0]
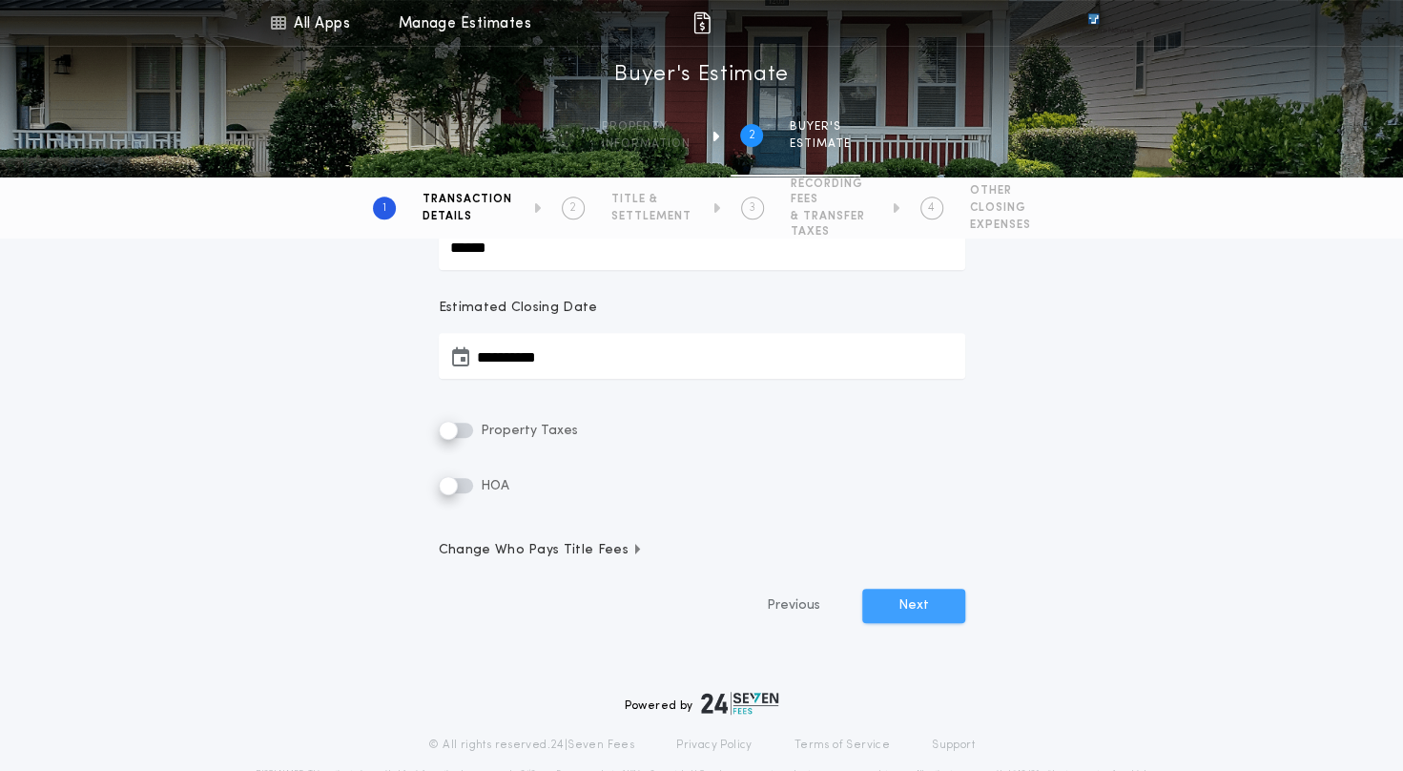
click at [962, 608] on button "Next" at bounding box center [913, 606] width 103 height 34
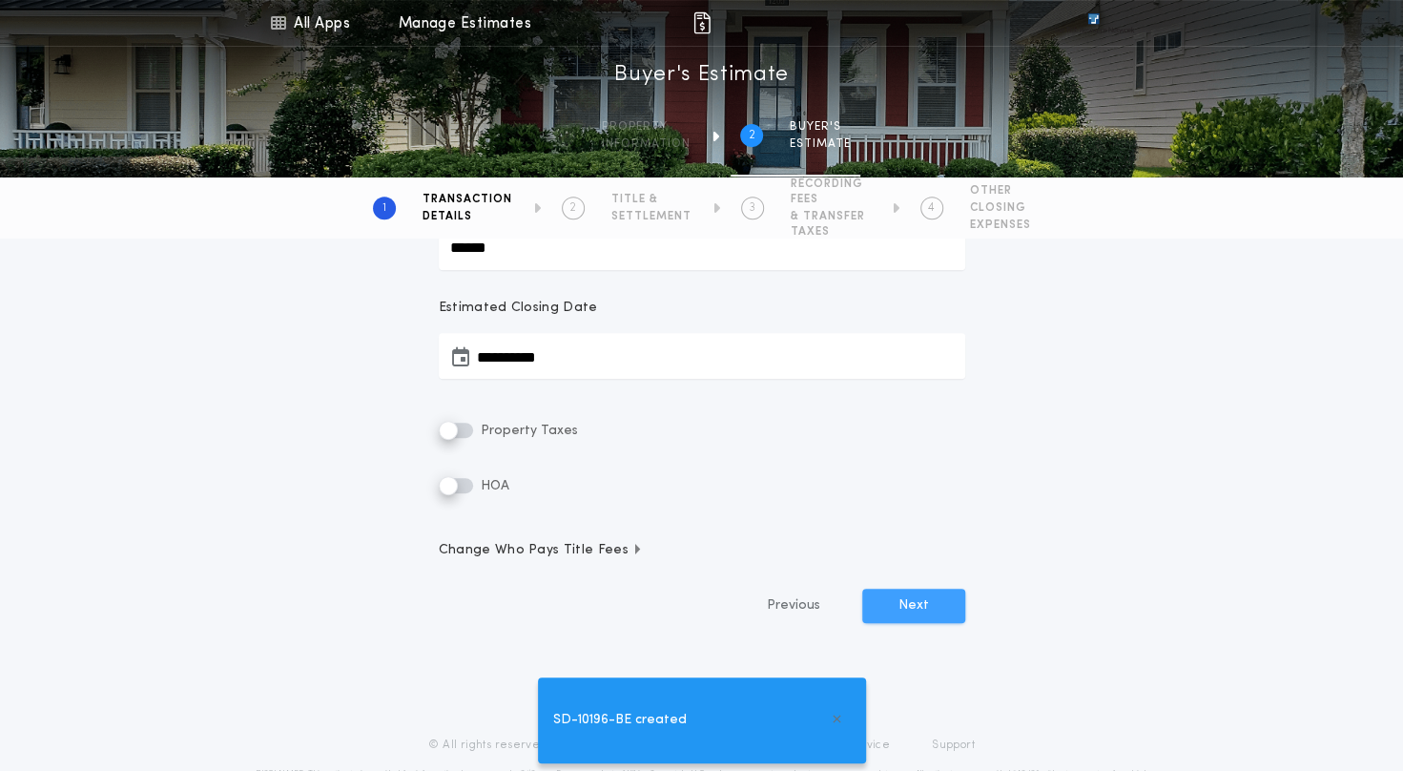
scroll to position [416, 0]
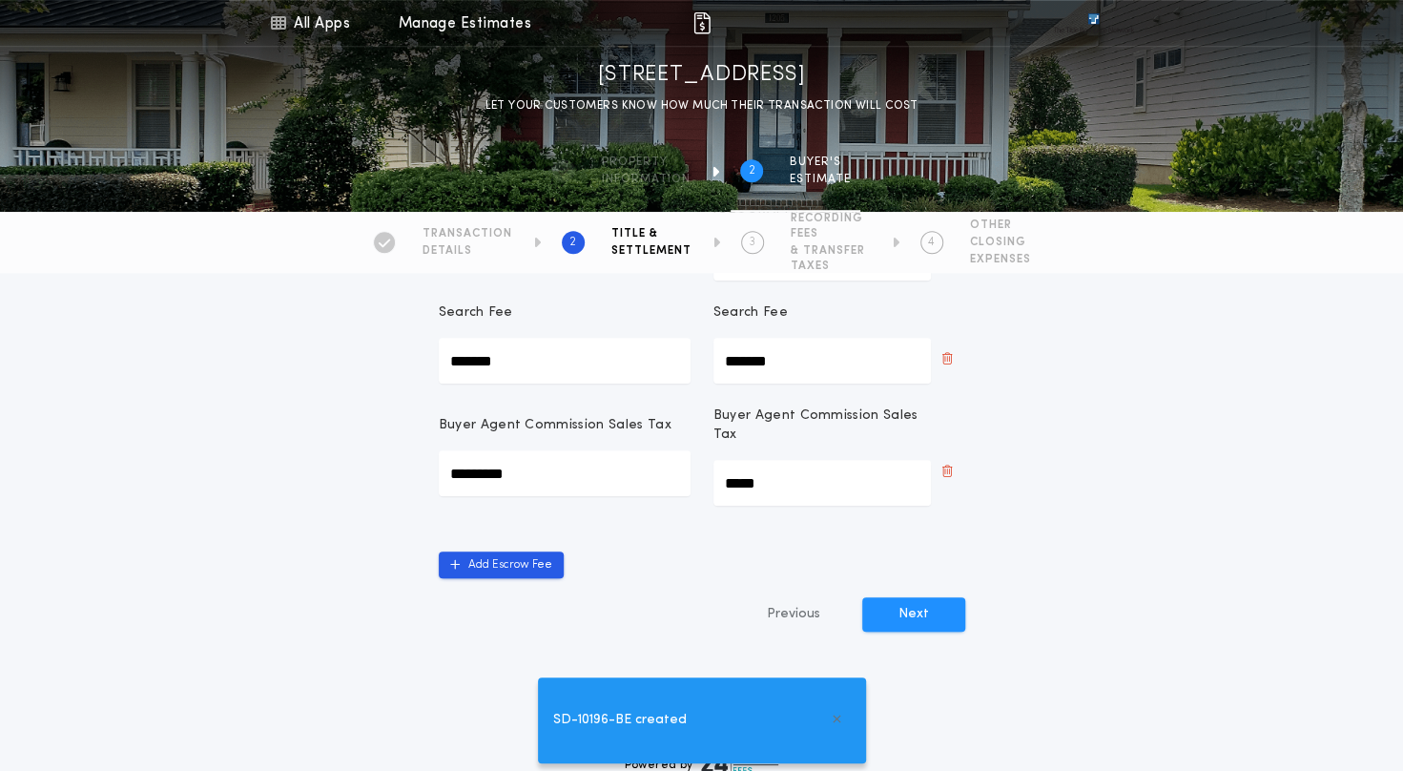
scroll to position [763, 0]
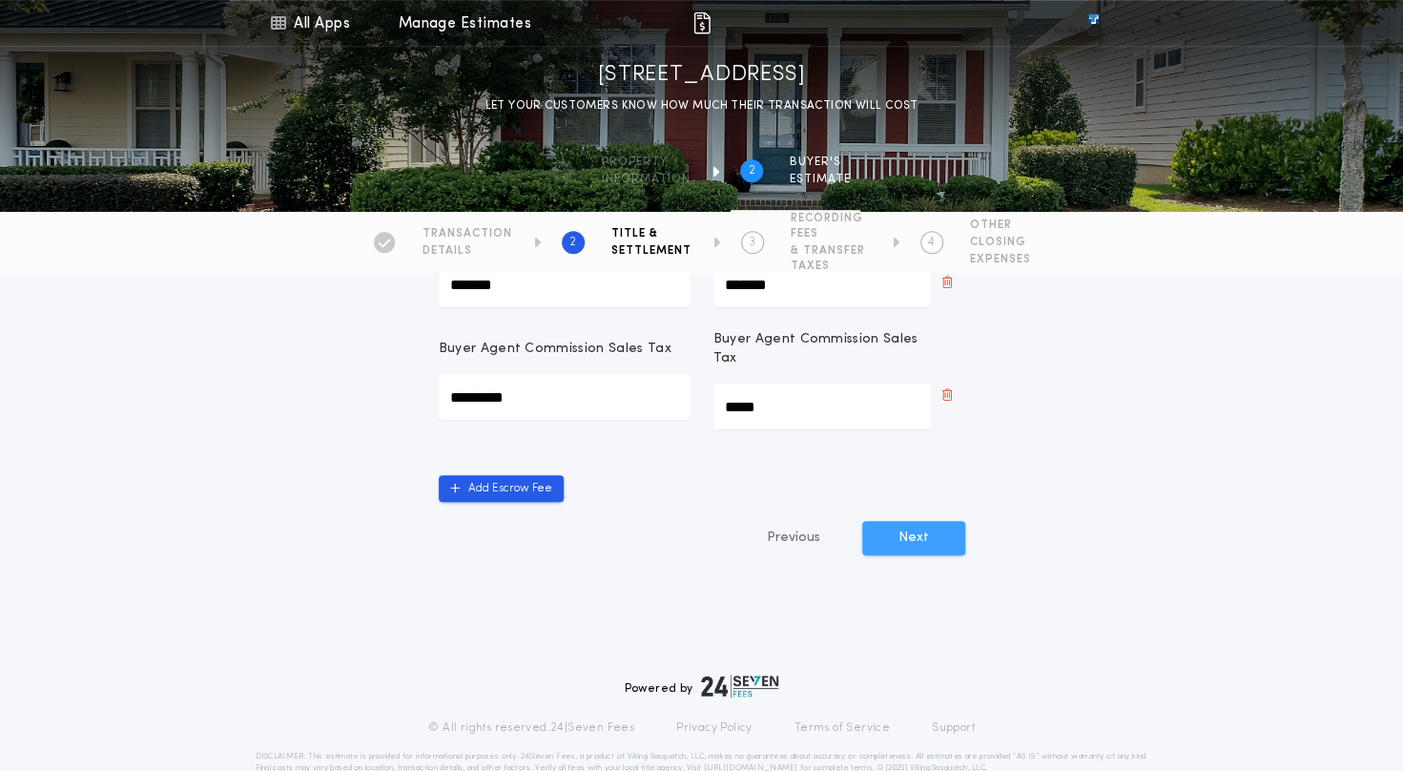
click at [892, 521] on button "Next" at bounding box center [913, 538] width 103 height 34
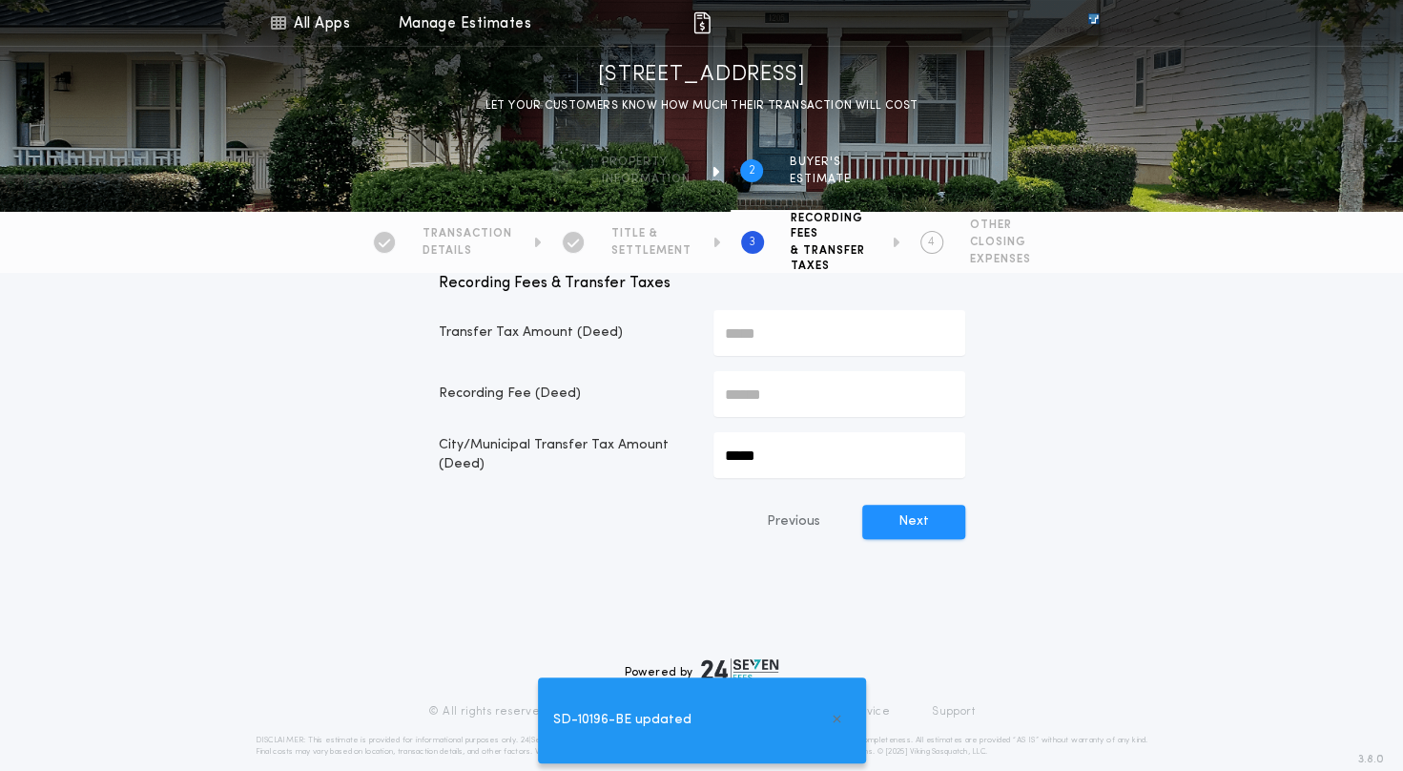
scroll to position [75, 0]
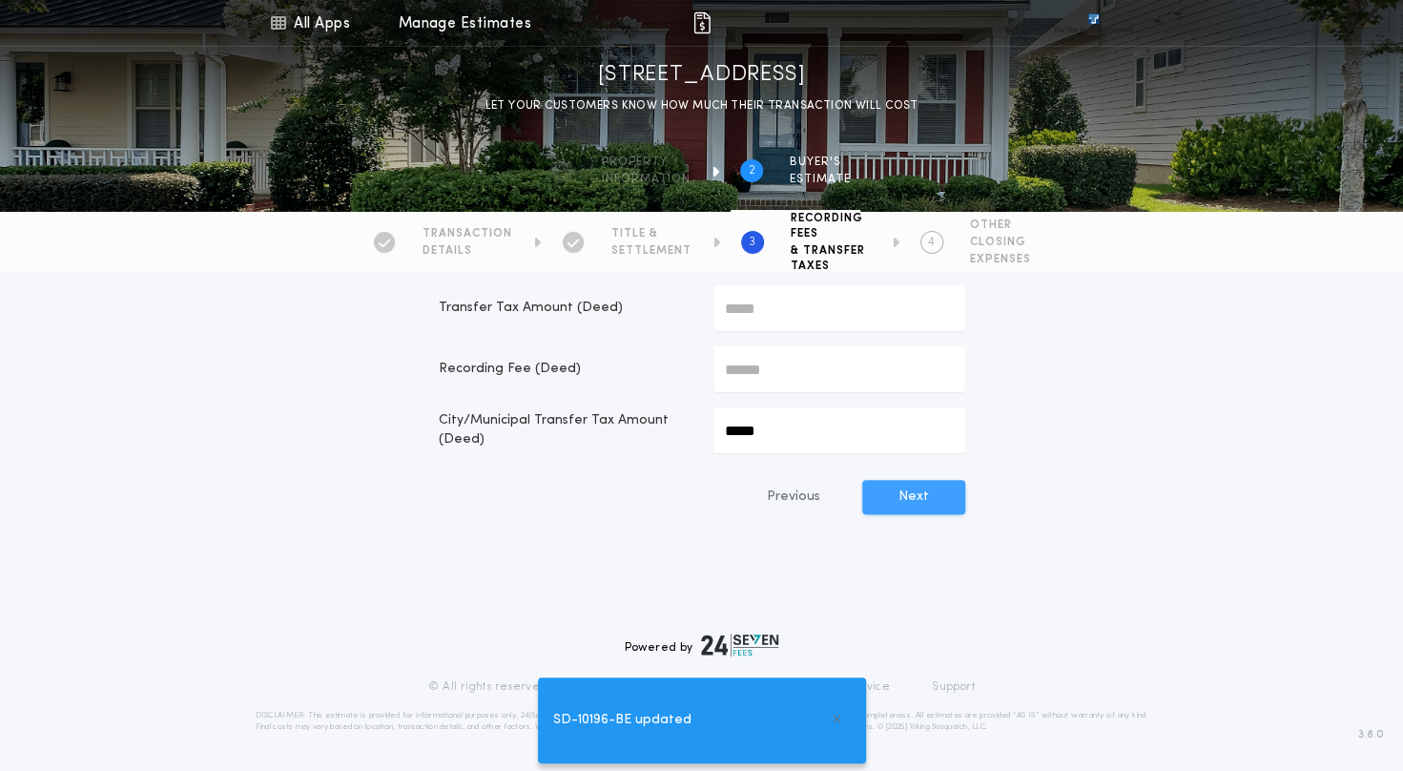
click at [893, 509] on button "Next" at bounding box center [913, 497] width 103 height 34
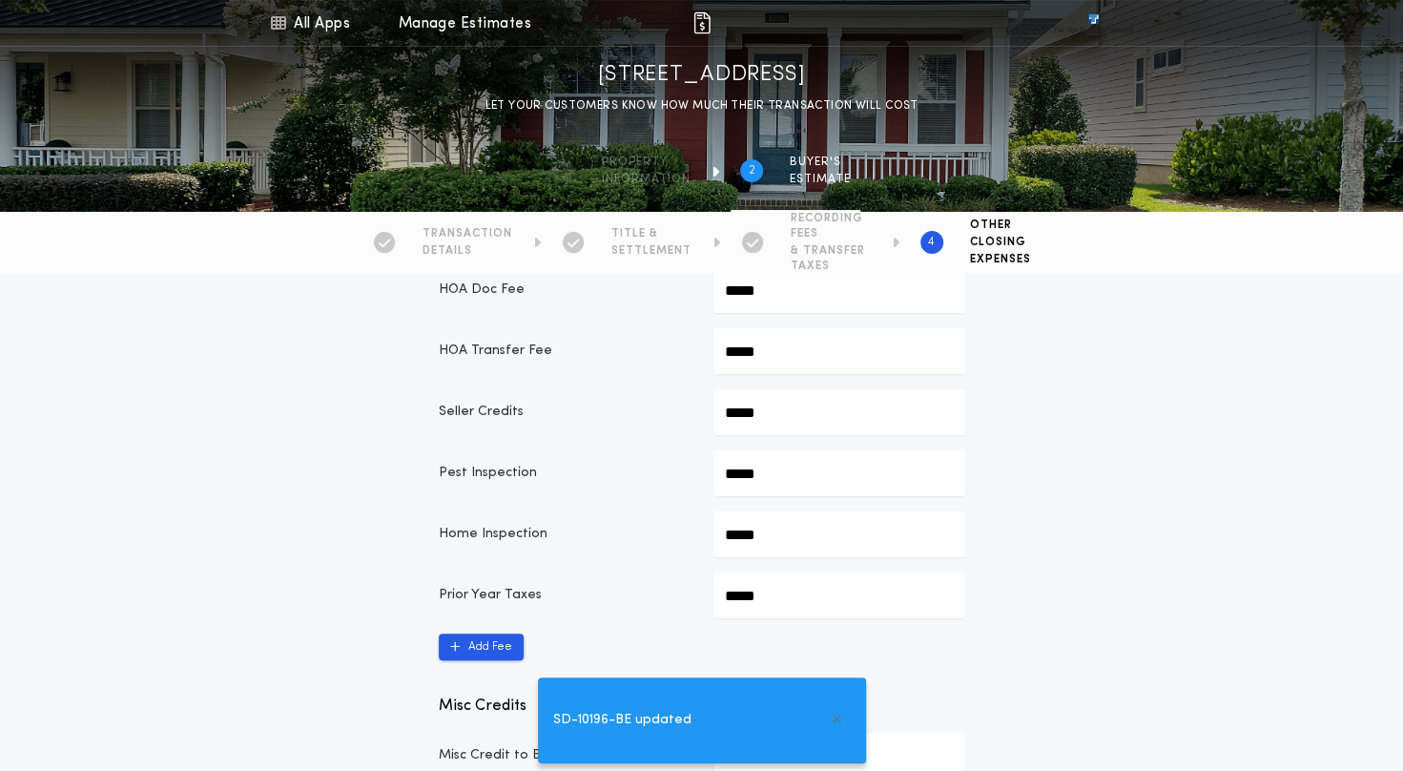
scroll to position [477, 0]
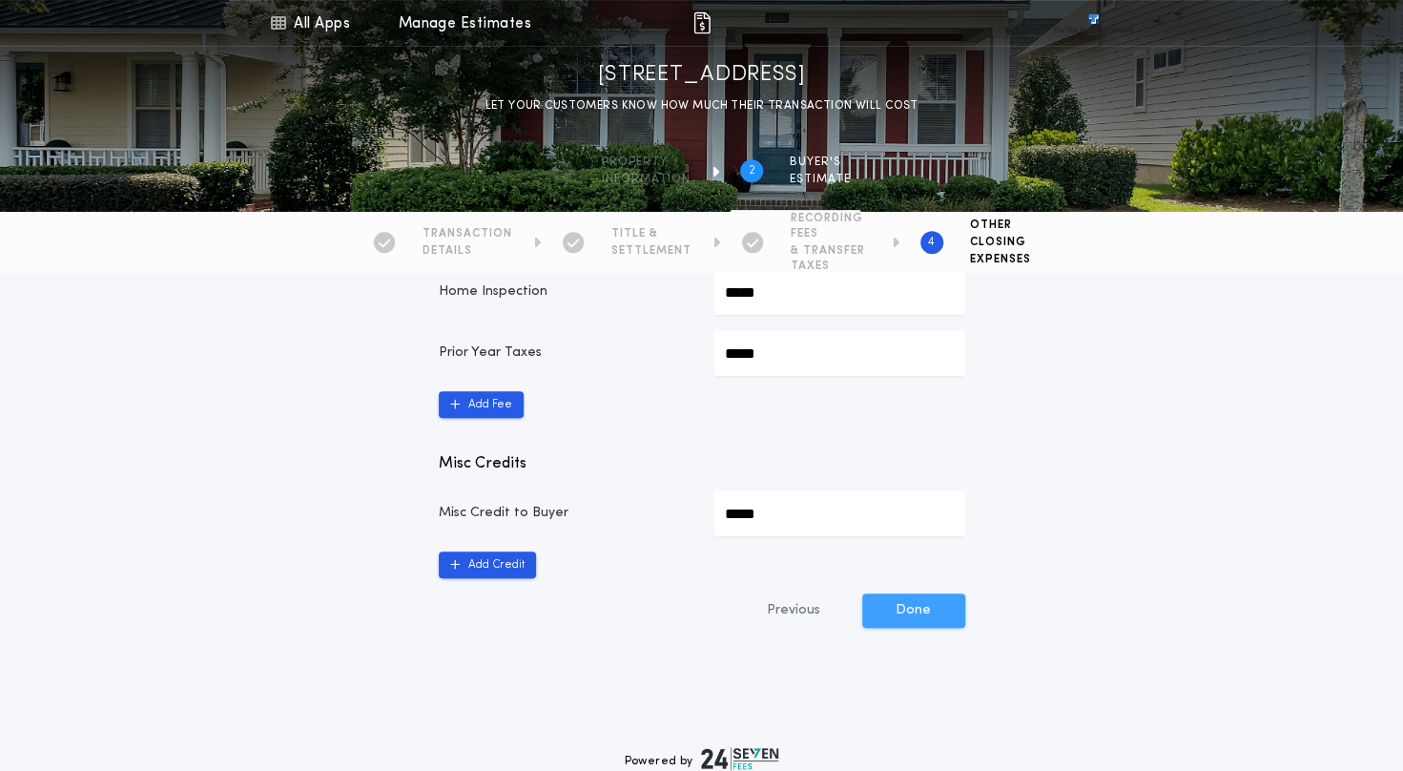
click at [918, 626] on button "Done" at bounding box center [913, 610] width 103 height 34
